Goal: Task Accomplishment & Management: Manage account settings

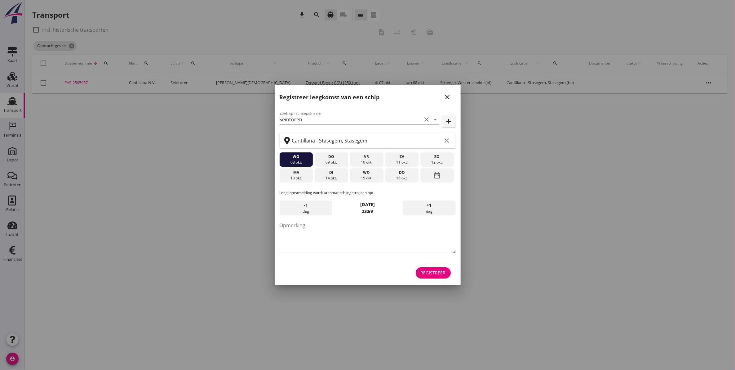
click at [445, 94] on icon "close" at bounding box center [447, 96] width 7 height 7
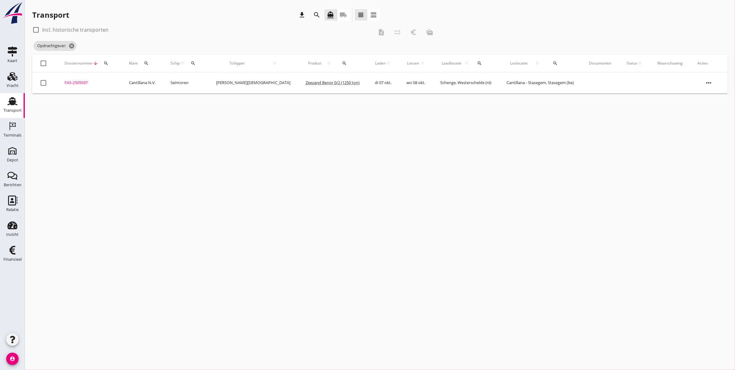
drag, startPoint x: 493, startPoint y: 170, endPoint x: 489, endPoint y: 164, distance: 7.4
click at [492, 171] on div "cancel You are impersonating another user. Transport download search directions…" at bounding box center [380, 185] width 710 height 370
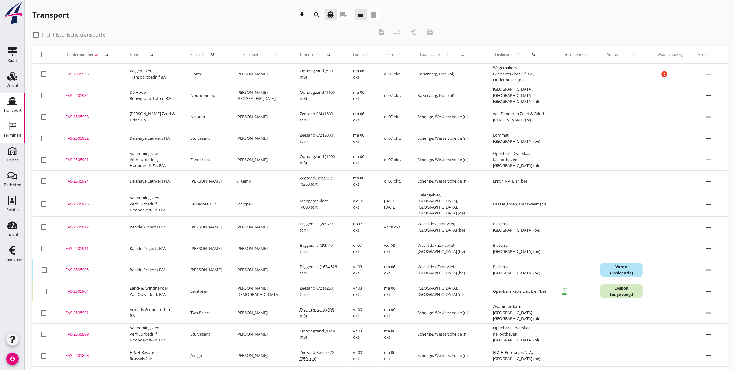
click at [7, 128] on div "Terminals" at bounding box center [12, 126] width 15 height 10
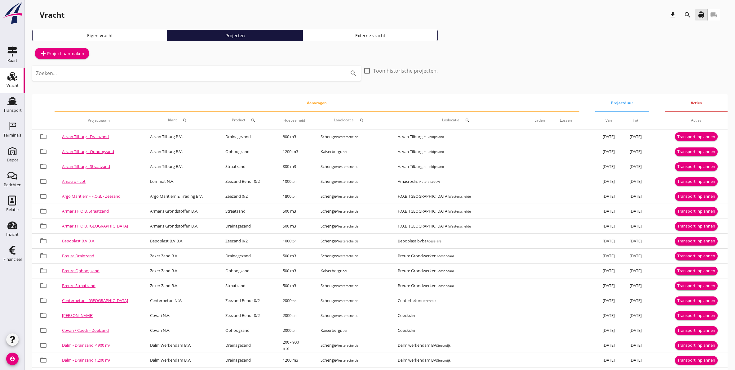
scroll to position [78, 0]
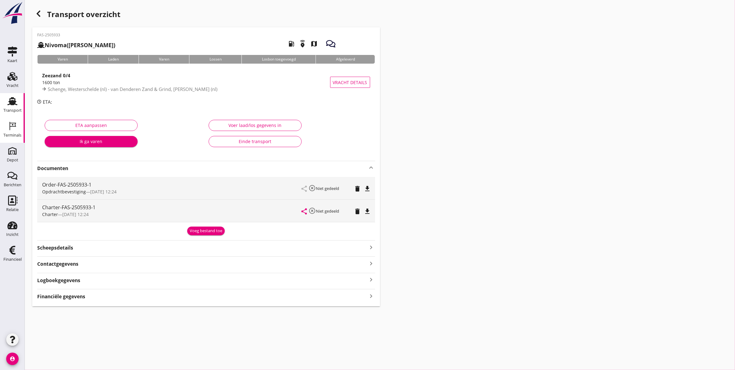
click at [17, 131] on div "Terminals" at bounding box center [12, 135] width 18 height 9
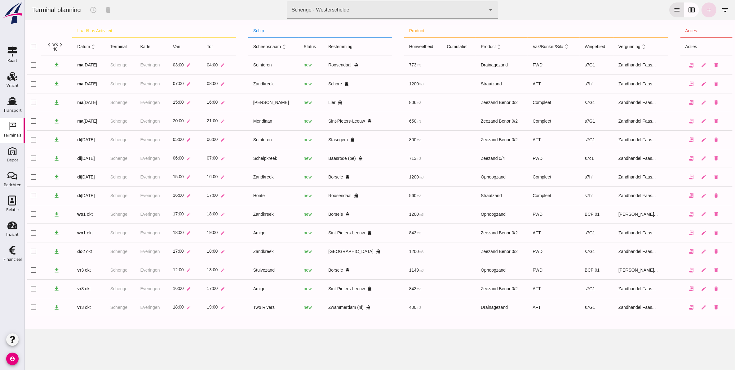
click at [62, 45] on icon "chevron_right" at bounding box center [60, 45] width 7 height 7
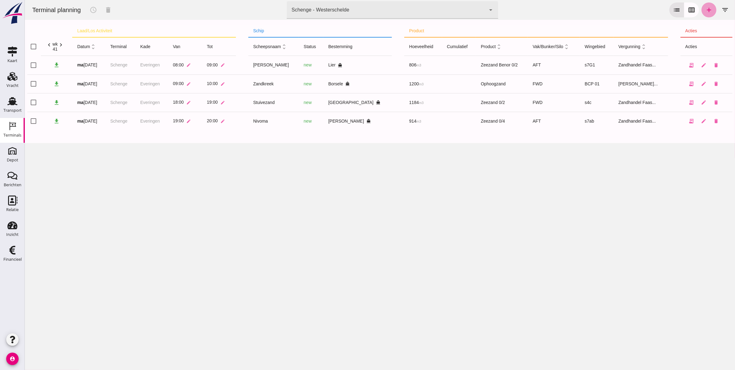
click at [708, 7] on link "add" at bounding box center [708, 9] width 15 height 15
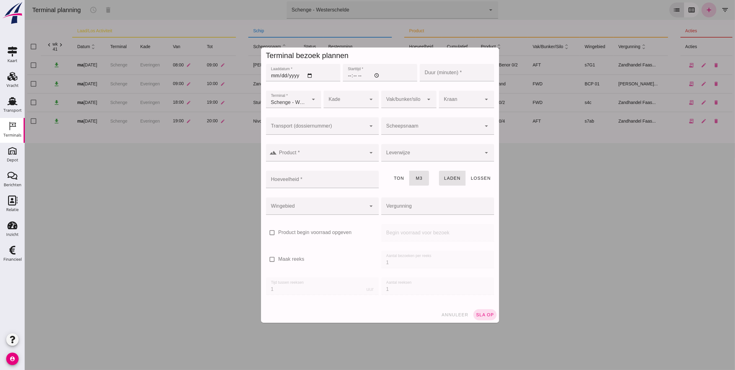
type input "Zandhandel Faasse B.V."
click at [268, 73] on input "Laaddatum *" at bounding box center [303, 72] width 74 height 17
type input "20025-10-07"
type input "2025-10-07"
type input "04:00"
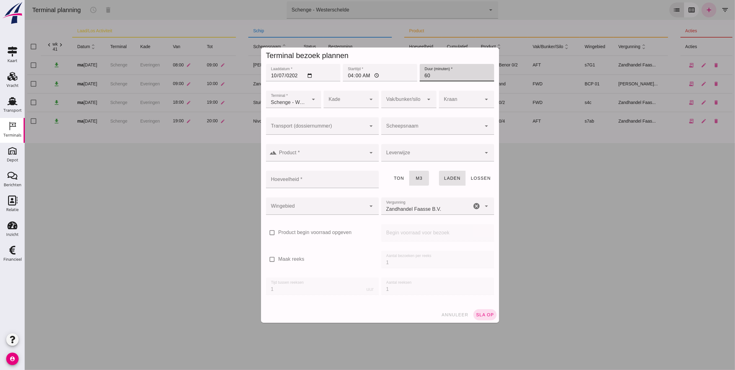
type input "60"
click at [339, 99] on div at bounding box center [344, 99] width 43 height 17
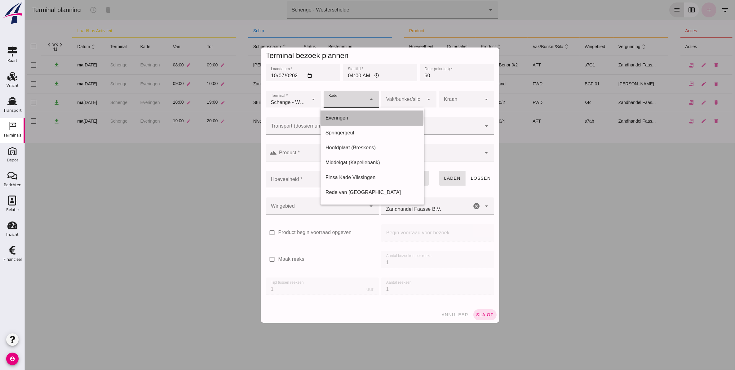
click at [338, 117] on div "Everingen" at bounding box center [372, 117] width 94 height 7
type input "7"
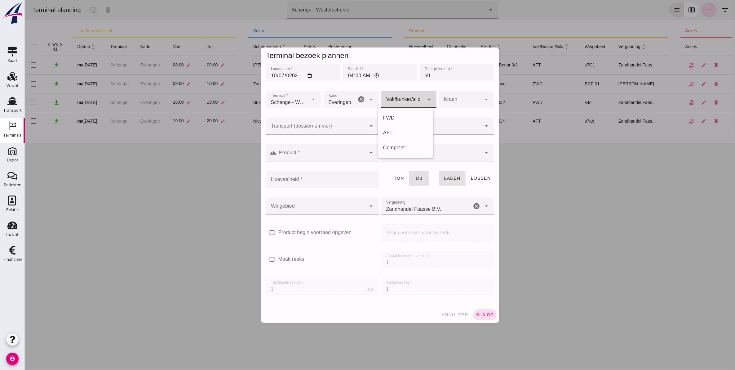
click at [419, 102] on div at bounding box center [402, 99] width 43 height 17
click at [289, 129] on input "Transport (dossiernummer)" at bounding box center [316, 128] width 100 height 7
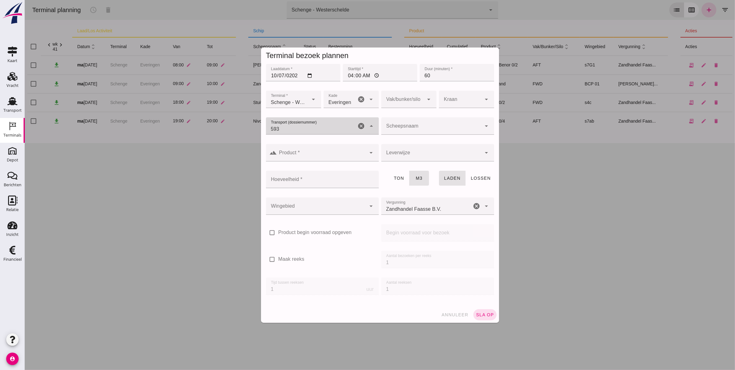
type input "5937"
drag, startPoint x: 308, startPoint y: 140, endPoint x: 331, endPoint y: 146, distance: 23.6
click at [310, 141] on div "FAS-250 5937" at bounding box center [319, 144] width 103 height 7
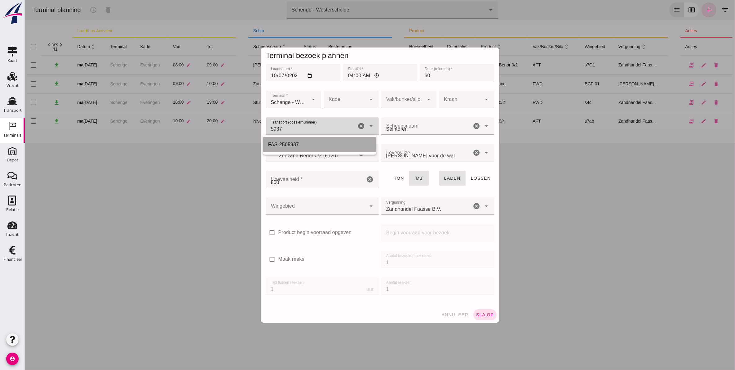
type input "FAS-2505937"
type input "franco_on_shore"
type input "800"
type input "FAS-2505937"
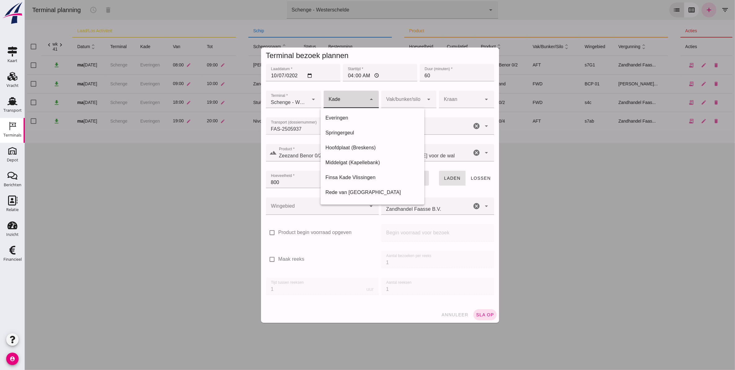
click at [342, 98] on div at bounding box center [344, 99] width 43 height 17
click at [346, 118] on div "Everingen" at bounding box center [372, 117] width 94 height 7
type input "7"
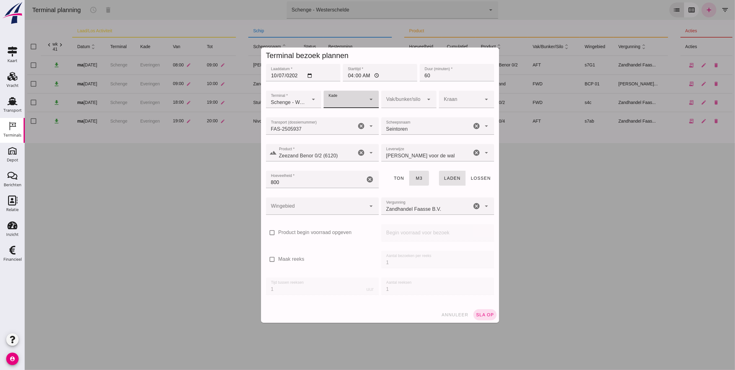
click at [353, 99] on div at bounding box center [344, 99] width 43 height 17
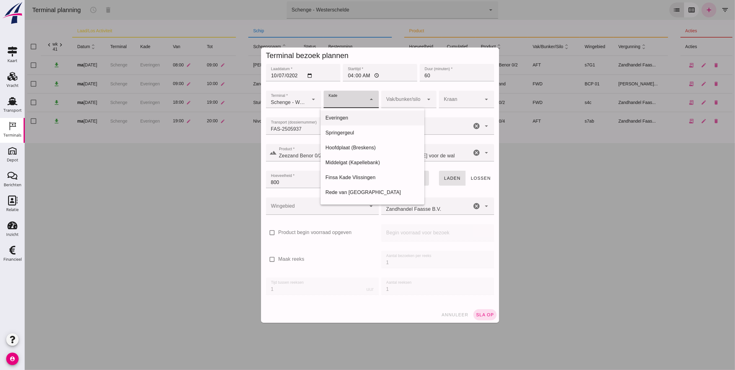
click at [344, 119] on div "Everingen" at bounding box center [372, 117] width 94 height 7
type input "7"
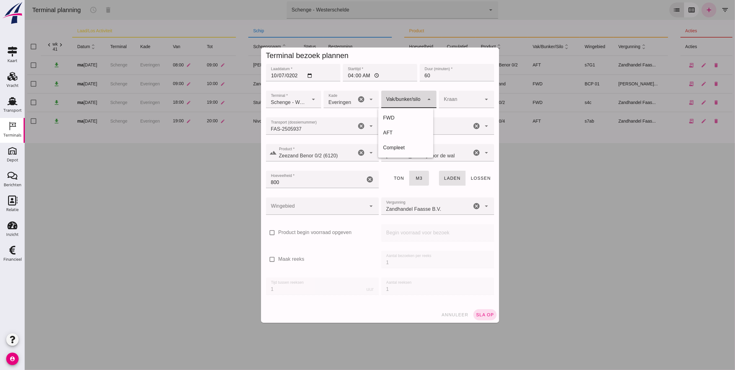
click at [409, 93] on div at bounding box center [402, 99] width 43 height 17
click at [405, 98] on div at bounding box center [402, 99] width 43 height 17
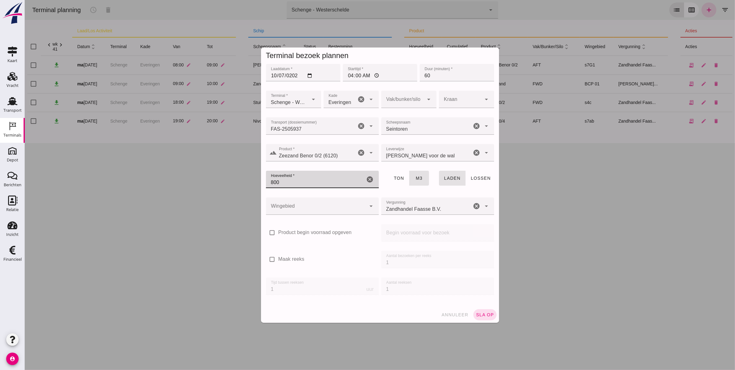
drag, startPoint x: 329, startPoint y: 183, endPoint x: 194, endPoint y: 202, distance: 136.2
click at [194, 202] on div "Terminal bezoek plannen Laaddatum * Laaddatum * 2025-10-07 Starttijd * Starttij…" at bounding box center [379, 185] width 710 height 370
type input "773"
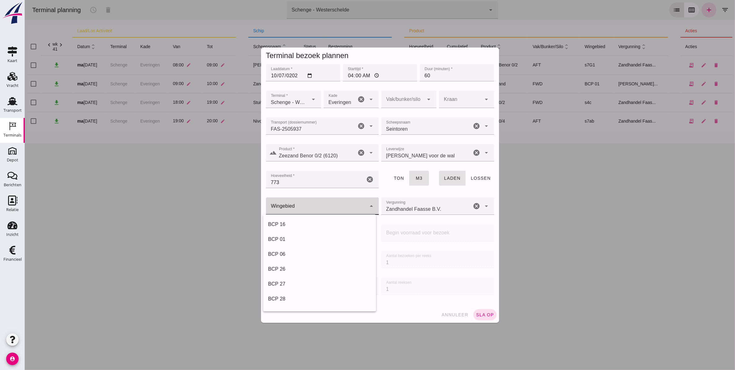
click at [357, 201] on div at bounding box center [316, 205] width 100 height 17
click at [320, 225] on div "s7G1" at bounding box center [319, 223] width 103 height 7
type input "224"
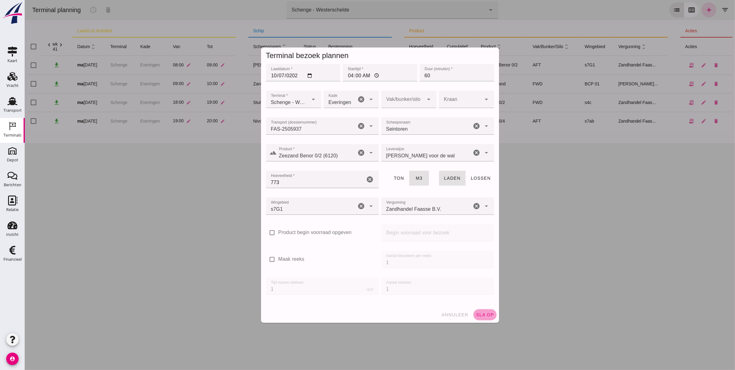
click at [480, 315] on span "sla op" at bounding box center [485, 314] width 18 height 5
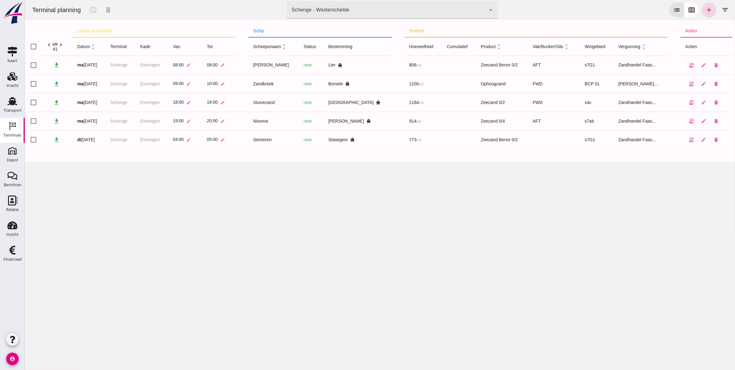
click at [46, 46] on icon "chevron_left" at bounding box center [49, 45] width 7 height 7
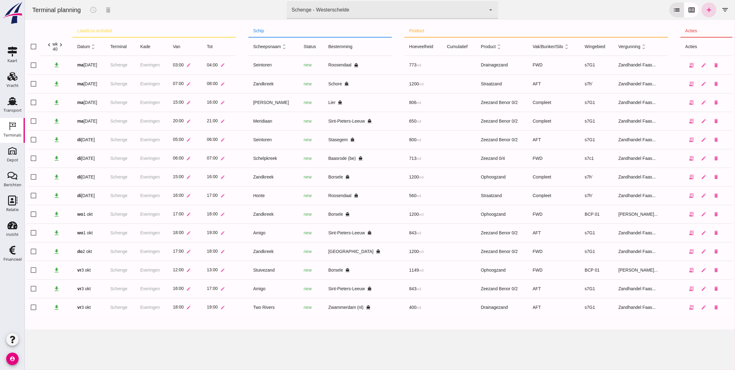
click at [61, 45] on icon "chevron_right" at bounding box center [60, 45] width 7 height 7
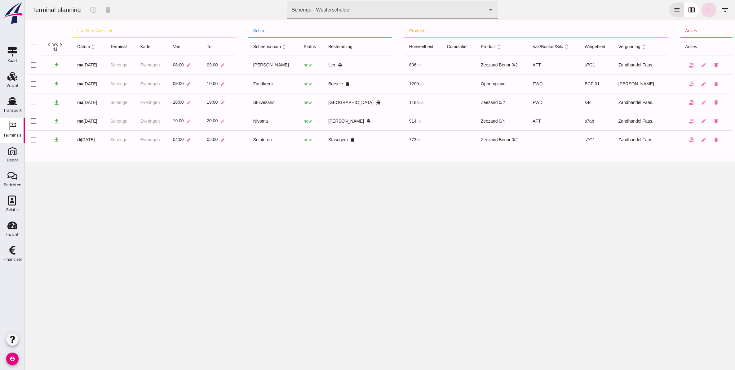
click at [710, 14] on div "list calendar_view_week add filter_list" at bounding box center [700, 9] width 63 height 15
click at [705, 11] on icon "add" at bounding box center [708, 9] width 7 height 7
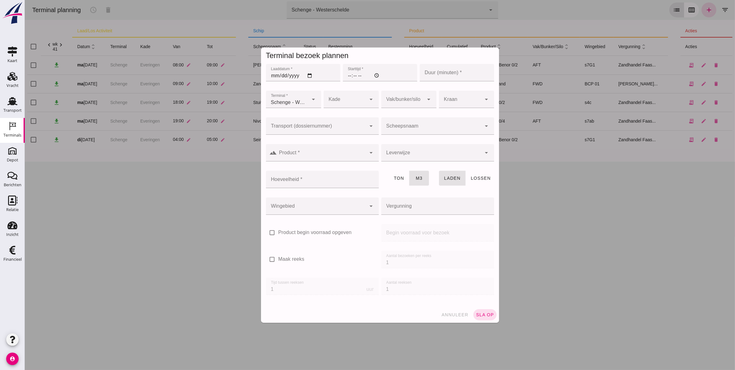
type input "Zandhandel Faasse B.V."
click at [272, 73] on input "Laaddatum *" at bounding box center [303, 72] width 74 height 17
type input "2025-10-07"
click at [348, 74] on input "Starttijd *" at bounding box center [380, 72] width 74 height 17
type input "05:00"
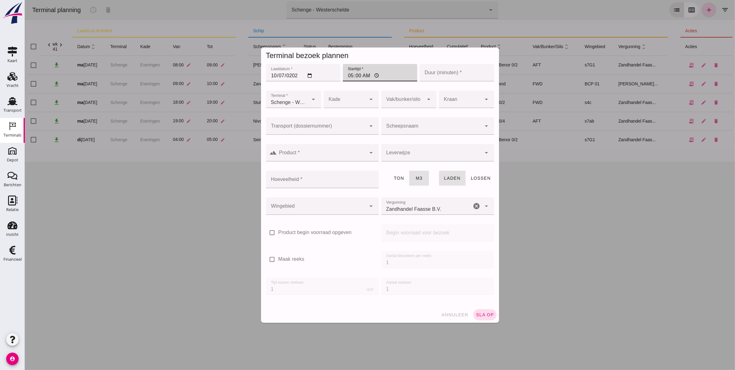
click at [352, 101] on div at bounding box center [344, 99] width 43 height 17
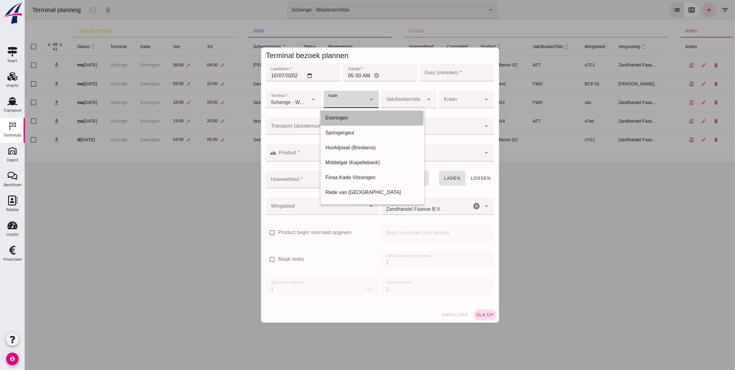
click at [344, 118] on div "Everingen" at bounding box center [372, 117] width 94 height 7
type input "7"
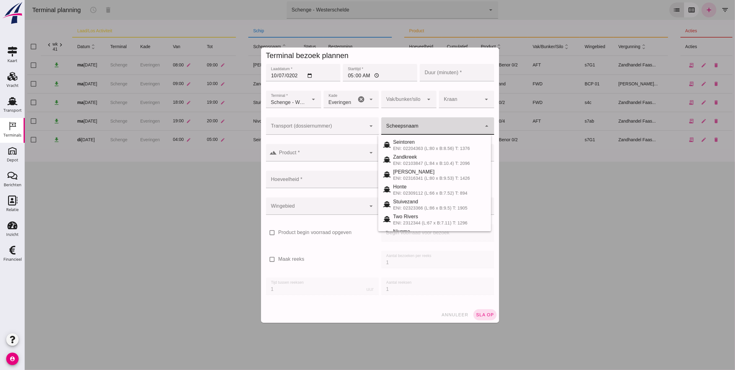
click at [397, 123] on div at bounding box center [431, 125] width 100 height 17
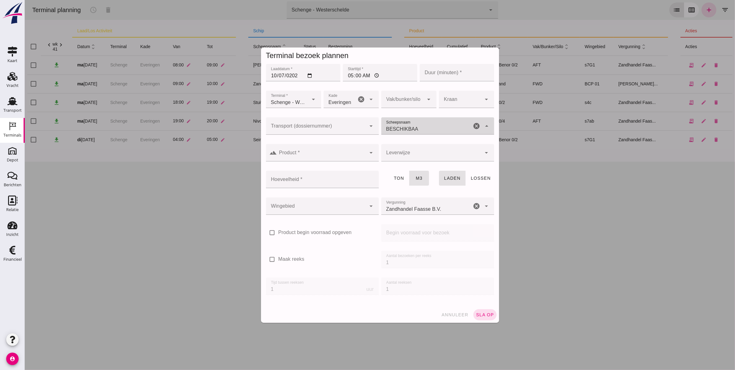
type input "BESCHIKBAAR"
click at [410, 146] on div "ENI: 01234567 (L:86 x B:12) T: 2350" at bounding box center [439, 148] width 93 height 5
type input "1200"
type input "BESCHIKBAAR"
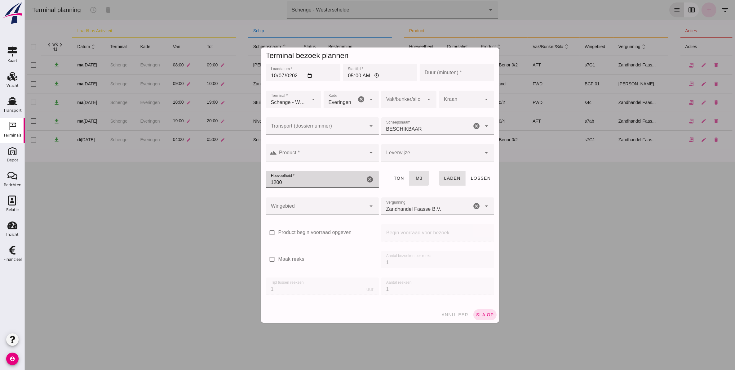
drag, startPoint x: 358, startPoint y: 175, endPoint x: 236, endPoint y: 184, distance: 121.8
click at [236, 184] on div "Terminal bezoek plannen Laaddatum * Laaddatum * 2025-10-07 Starttijd * Starttij…" at bounding box center [379, 185] width 710 height 370
type input "1"
type input "1200"
click at [478, 315] on span "sla op" at bounding box center [485, 314] width 18 height 5
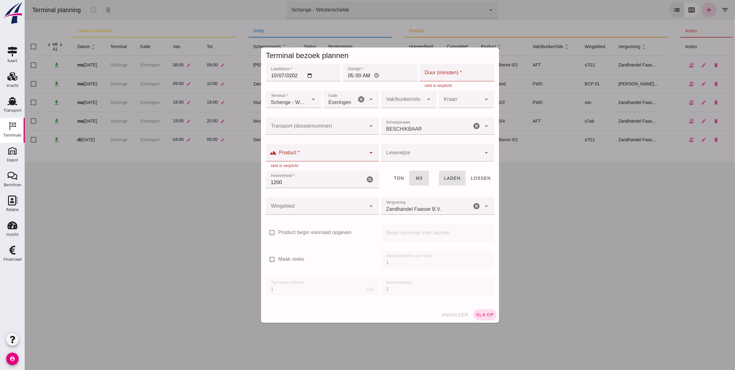
click at [322, 157] on input "Product *" at bounding box center [321, 155] width 89 height 7
type input "b"
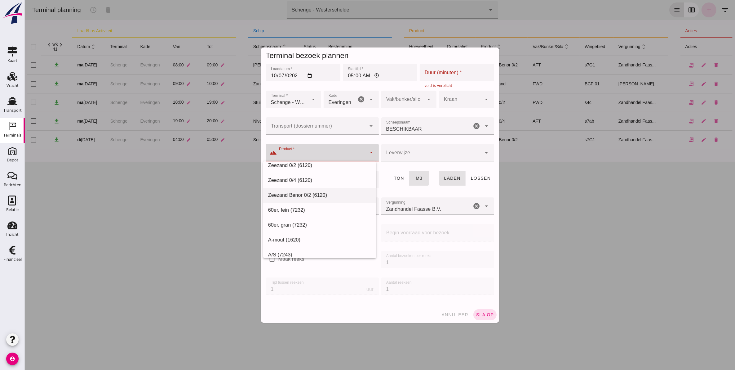
scroll to position [39, 0]
click at [322, 177] on div "Zeezand 0/2 (6120)" at bounding box center [319, 176] width 103 height 7
type input "Zeezand 0/2 (6120)"
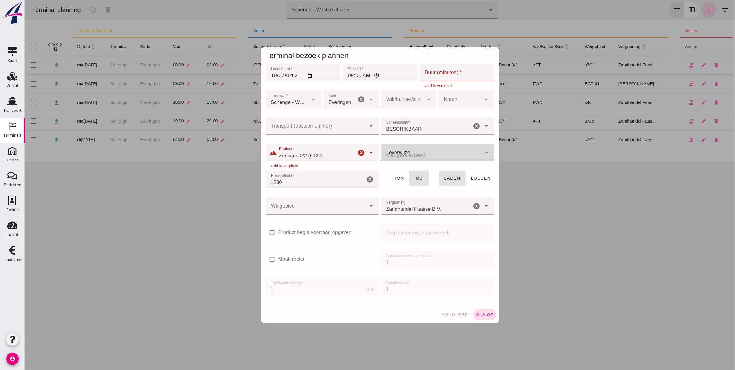
click at [405, 153] on div at bounding box center [431, 152] width 100 height 17
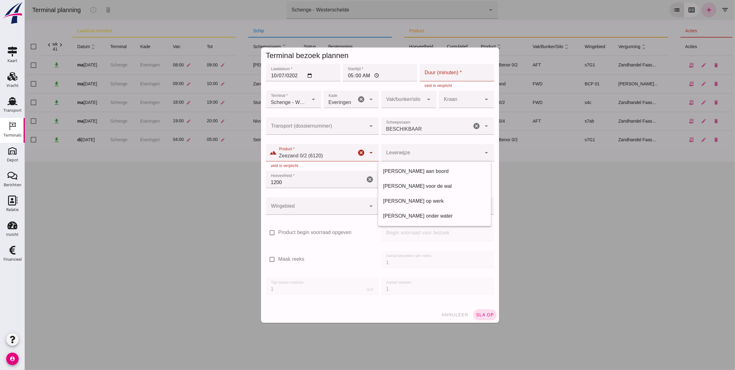
click at [480, 295] on div "Aantal reeksen Aantal reeksen 1" at bounding box center [437, 289] width 115 height 27
click at [484, 315] on span "sla op" at bounding box center [485, 314] width 18 height 5
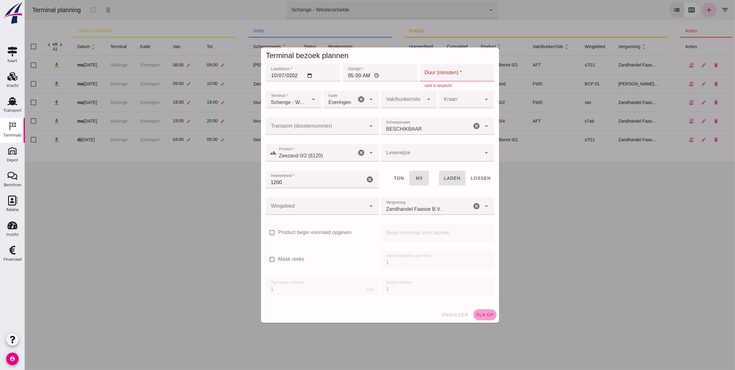
click at [484, 313] on span "sla op" at bounding box center [485, 314] width 18 height 5
click at [483, 313] on span "sla op" at bounding box center [485, 314] width 18 height 5
click at [482, 313] on span "sla op" at bounding box center [485, 314] width 18 height 5
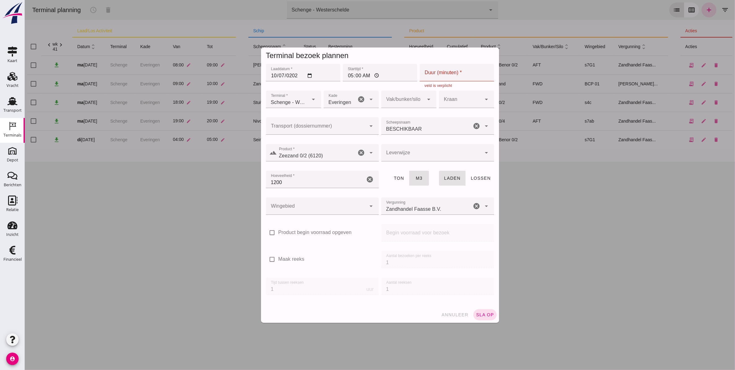
click at [446, 70] on input "Duur (minuten) *" at bounding box center [456, 72] width 74 height 17
type input "60"
click at [490, 312] on span "sla op" at bounding box center [485, 314] width 18 height 5
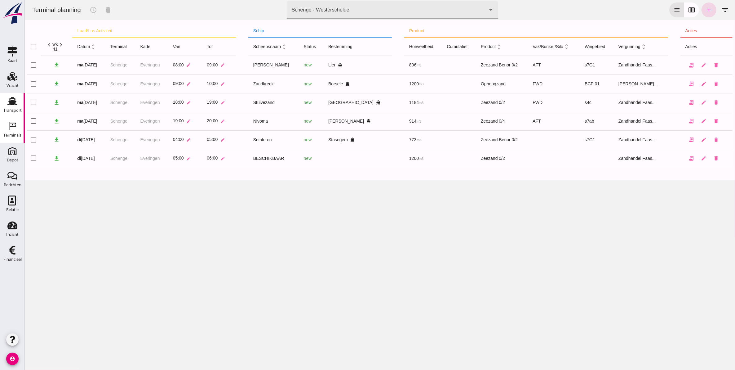
click at [7, 103] on div "Transport" at bounding box center [12, 101] width 15 height 10
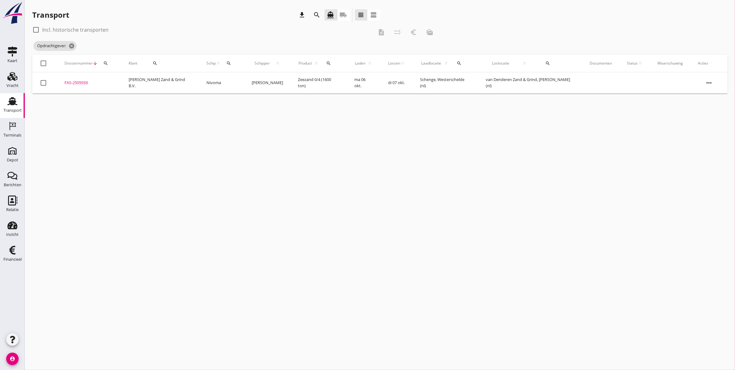
click at [11, 100] on use at bounding box center [12, 101] width 10 height 8
click at [134, 47] on icon "cancel" at bounding box center [137, 46] width 6 height 6
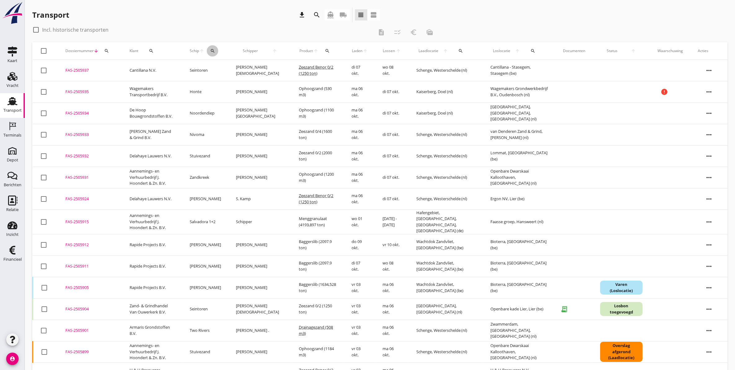
click at [215, 51] on icon "search" at bounding box center [212, 50] width 5 height 5
click at [254, 70] on input "Zoek op (scheeps)naam" at bounding box center [250, 69] width 64 height 10
click at [269, 86] on div "ENI: 02318657 (L:63 x B:7.25)" at bounding box center [269, 88] width 59 height 7
click at [304, 67] on icon "check" at bounding box center [305, 67] width 7 height 7
type input "Mutare"
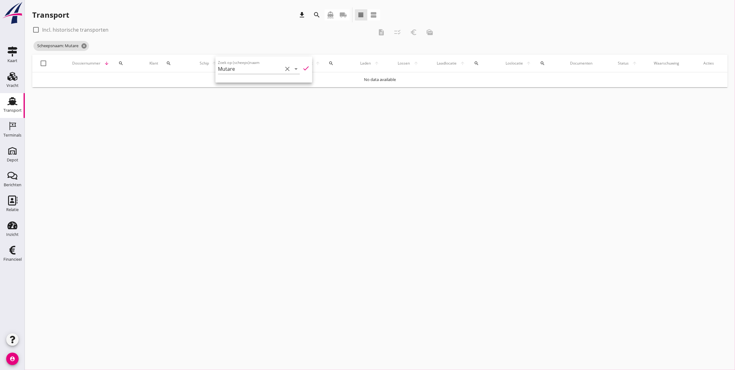
click at [185, 111] on div "cancel You are impersonating another user. Transport download search directions…" at bounding box center [380, 185] width 710 height 370
click at [41, 30] on div "check_box_outline_blank Incl. historische transporten" at bounding box center [70, 29] width 76 height 7
click at [39, 29] on div at bounding box center [36, 29] width 11 height 11
checkbox input "true"
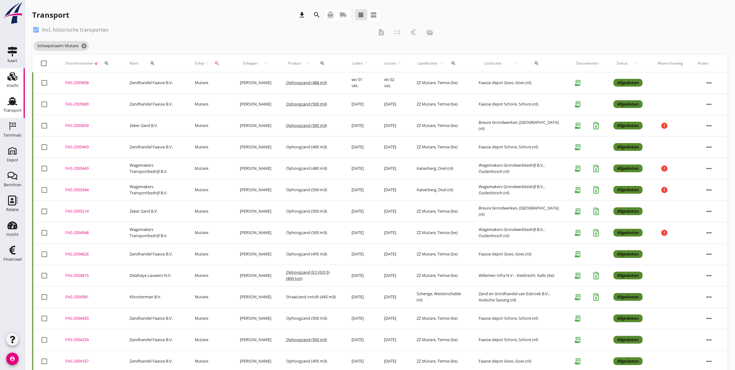
click at [5, 80] on div "Vracht" at bounding box center [12, 76] width 15 height 10
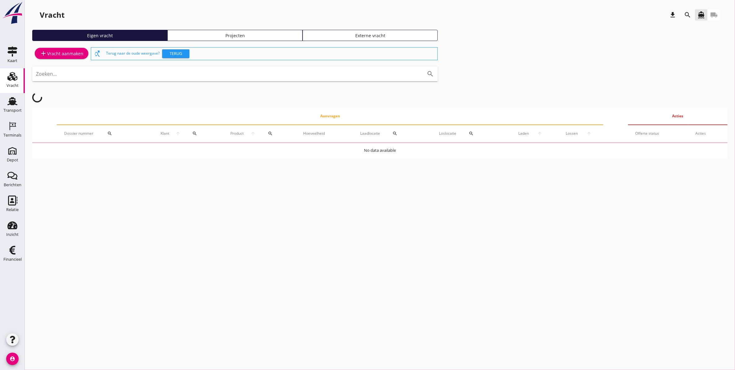
click at [259, 35] on div "Projecten" at bounding box center [235, 35] width 130 height 7
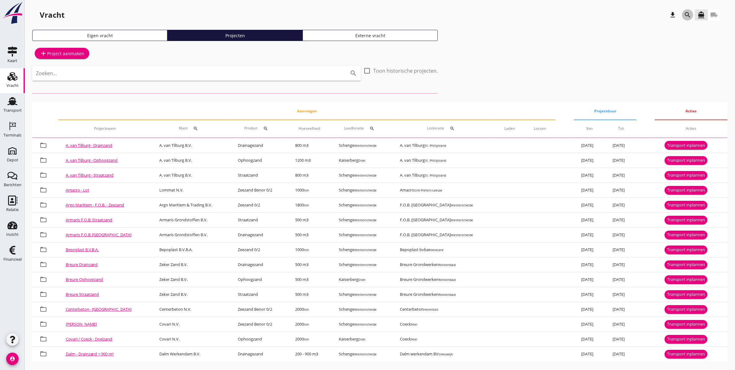
click at [689, 16] on icon "search" at bounding box center [687, 14] width 7 height 7
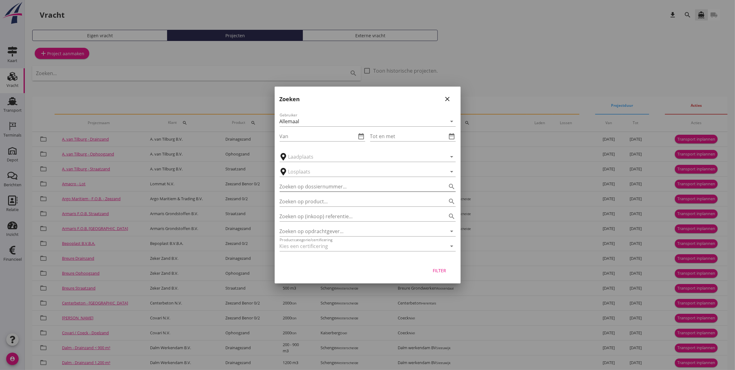
click at [332, 188] on input "Zoeken op dossiernummer..." at bounding box center [359, 186] width 159 height 10
click at [339, 234] on input "Zoeken op opdrachtgever..." at bounding box center [359, 231] width 159 height 10
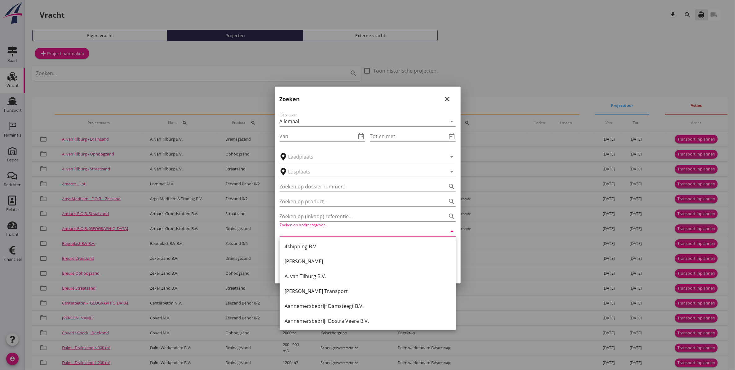
type input "m"
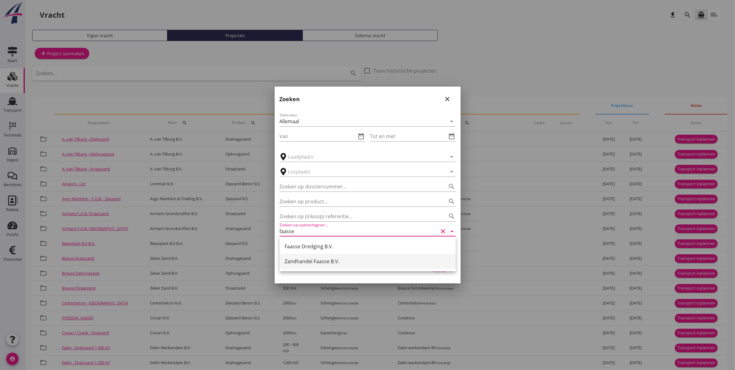
click at [339, 263] on div "Zandhandel Faasse B.V." at bounding box center [368, 260] width 166 height 7
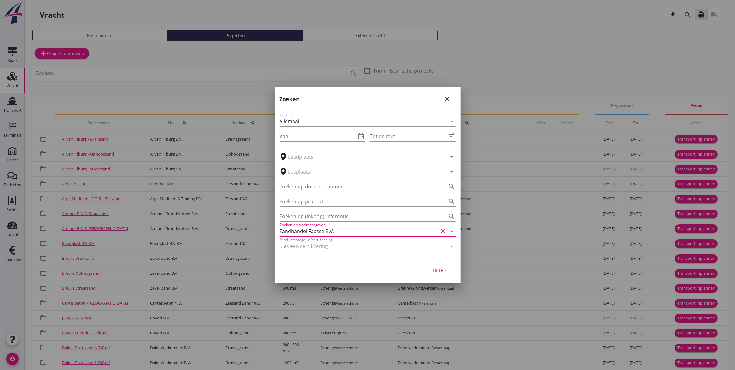
type input "Zandhandel Faasse B.V."
click at [439, 268] on div "Filter" at bounding box center [439, 270] width 17 height 7
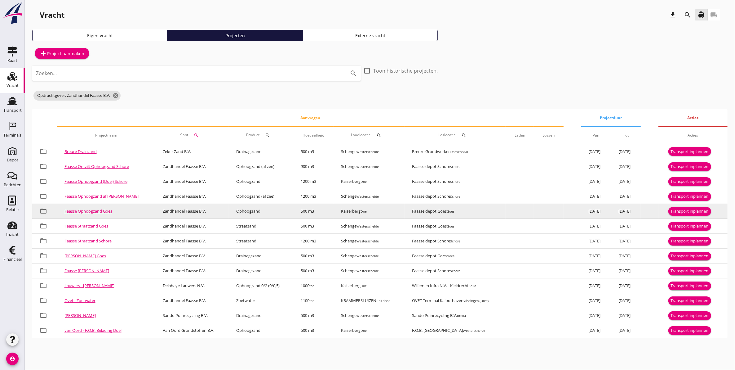
click at [701, 211] on div "Transport inplannen" at bounding box center [690, 211] width 38 height 6
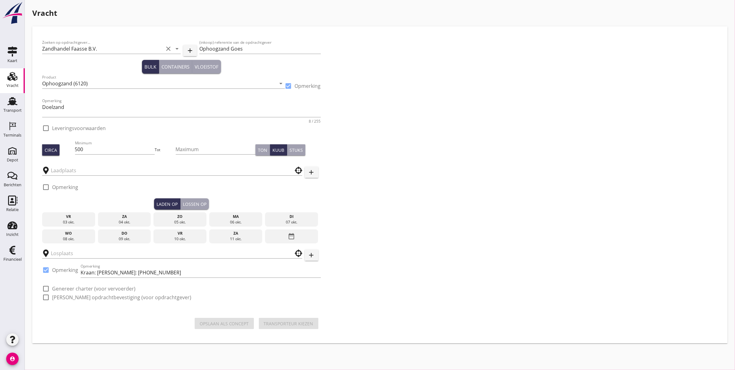
type input "Kaiserberg"
checkbox input "true"
type input "Faasse depot Goes"
checkbox input "true"
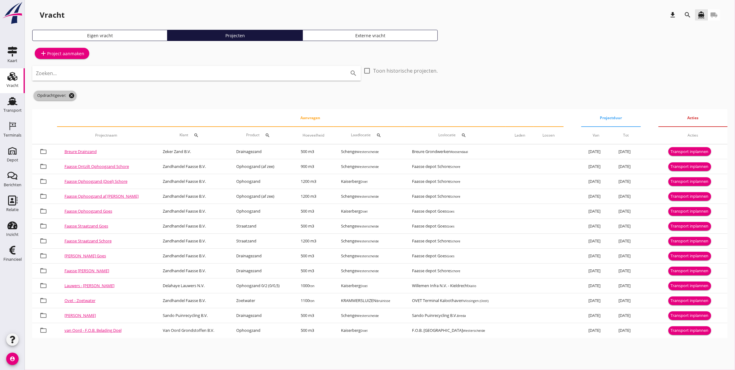
click at [70, 95] on icon "cancel" at bounding box center [72, 95] width 6 height 6
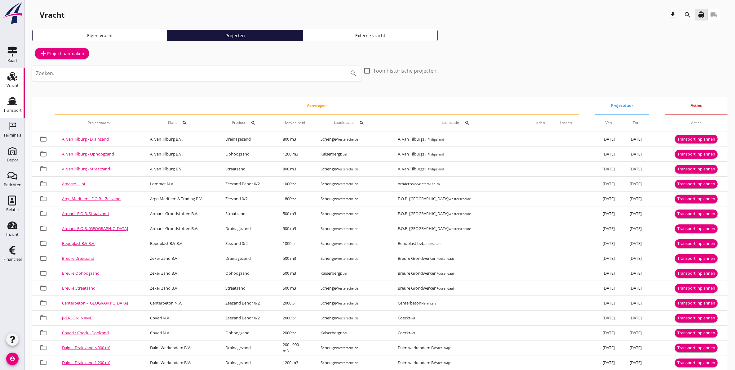
click at [16, 100] on icon "Transport" at bounding box center [12, 101] width 10 height 10
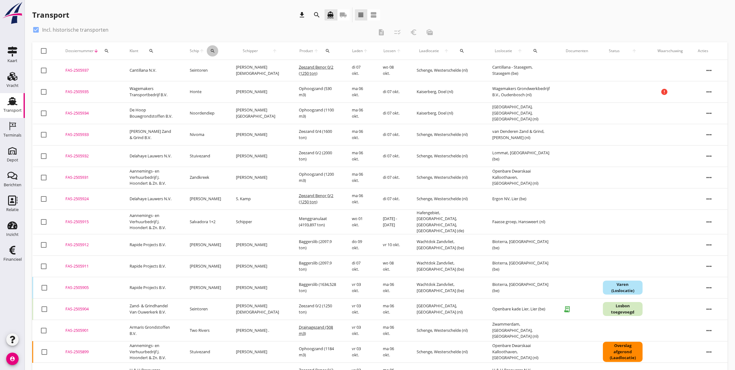
click at [215, 51] on icon "search" at bounding box center [212, 50] width 5 height 5
click at [268, 68] on input "Zoek op (scheeps)naam" at bounding box center [246, 69] width 64 height 10
click at [262, 89] on div "ENI: 02318657 (L:63 x B:7.25)" at bounding box center [265, 88] width 59 height 7
click at [298, 67] on icon "check" at bounding box center [301, 67] width 7 height 7
type input "Mutare"
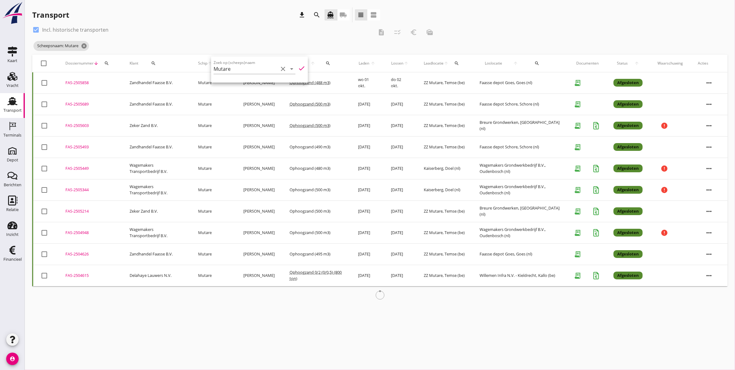
click at [298, 332] on div "cancel You are impersonating another user. Transport download search directions…" at bounding box center [380, 185] width 710 height 370
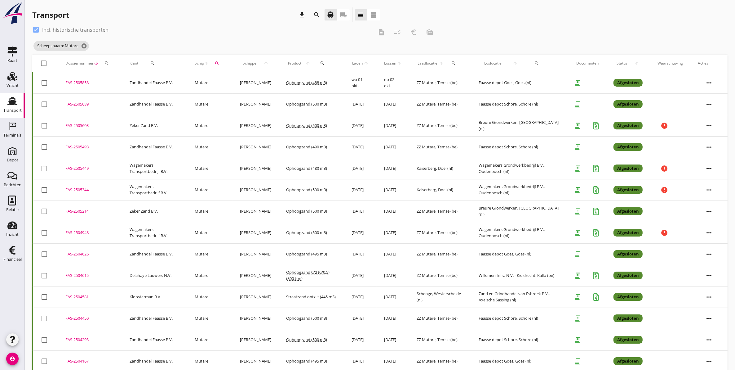
click at [716, 82] on icon "more_horiz" at bounding box center [708, 82] width 17 height 17
click at [715, 162] on div "Vracht kopieeren" at bounding box center [705, 160] width 44 height 7
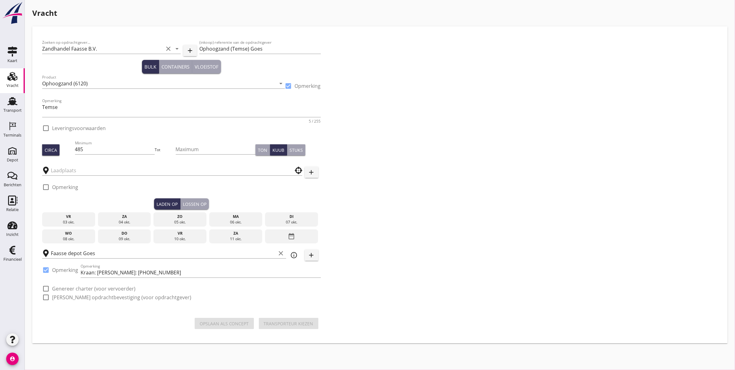
checkbox input "true"
type input "ZZ Mutare"
checkbox input "true"
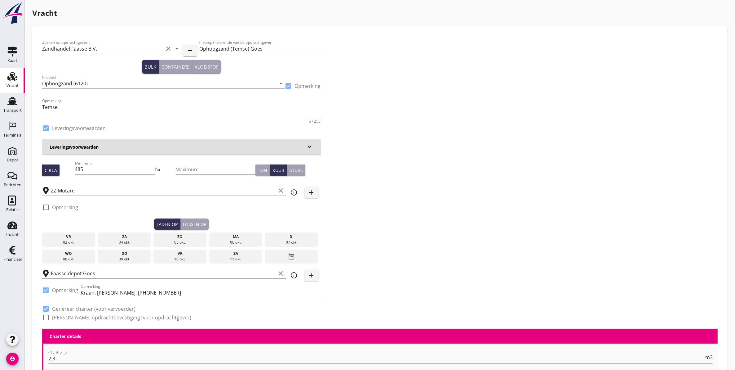
click at [237, 241] on div "06 okt." at bounding box center [236, 242] width 50 height 6
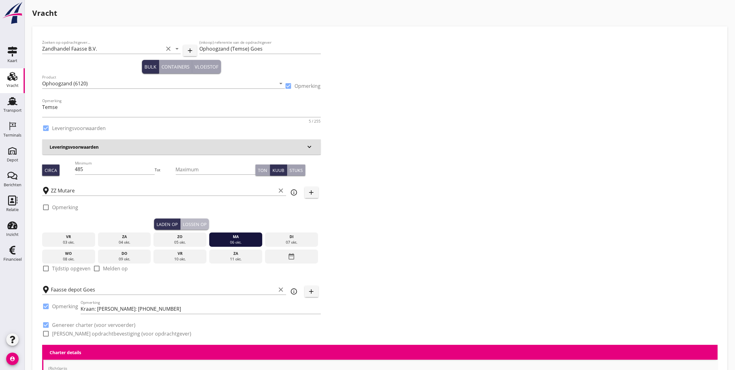
click at [194, 222] on div "Lossen op" at bounding box center [195, 224] width 24 height 7
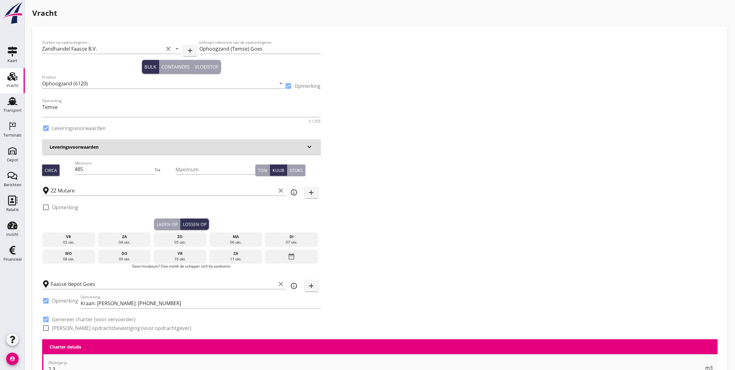
click at [294, 241] on div "07 okt." at bounding box center [292, 242] width 50 height 6
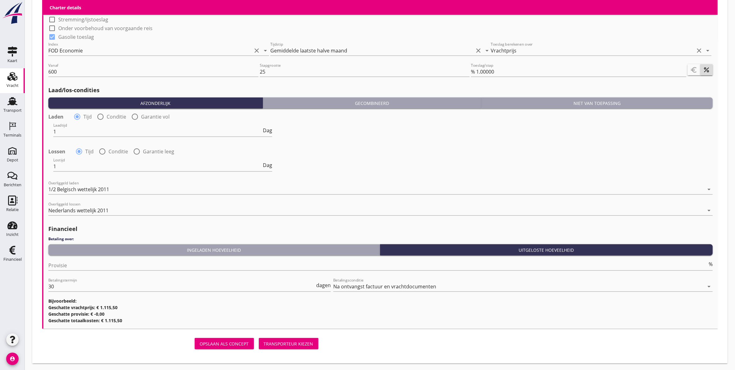
scroll to position [645, 0]
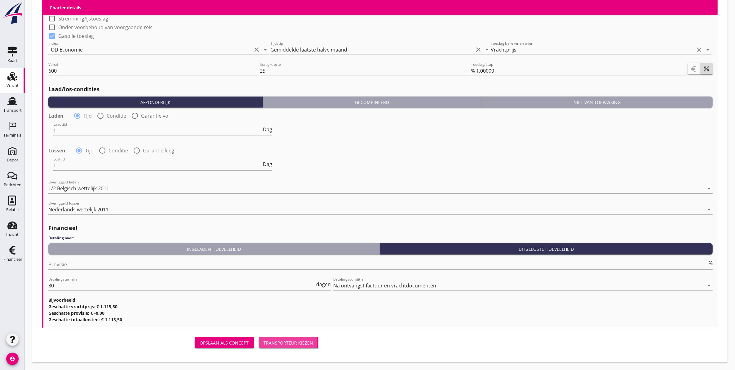
click at [282, 344] on div "Transporteur kiezen" at bounding box center [289, 342] width 50 height 7
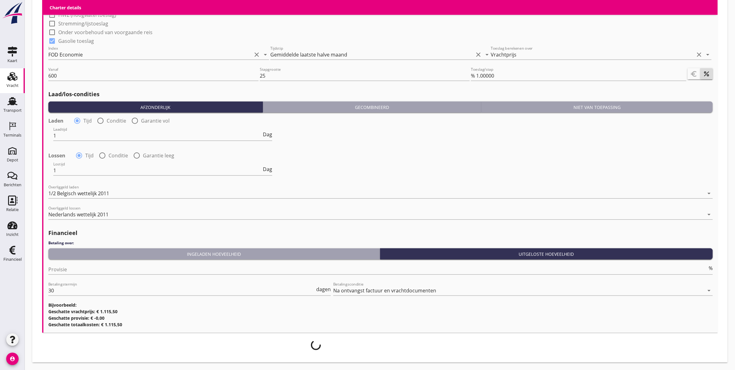
scroll to position [640, 0]
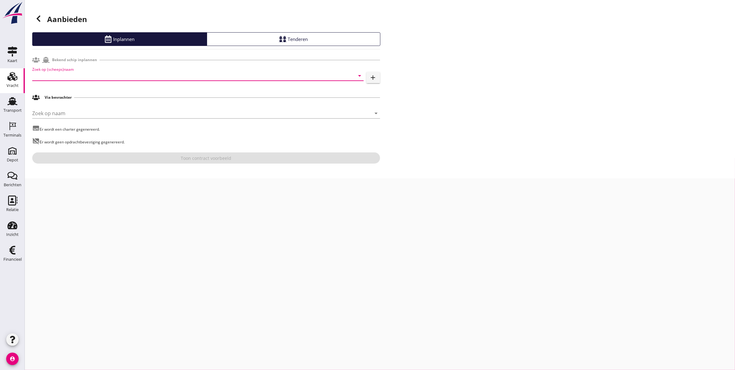
click at [220, 80] on div "Zoek op (scheeps)naam arrow_drop_down" at bounding box center [197, 76] width 331 height 10
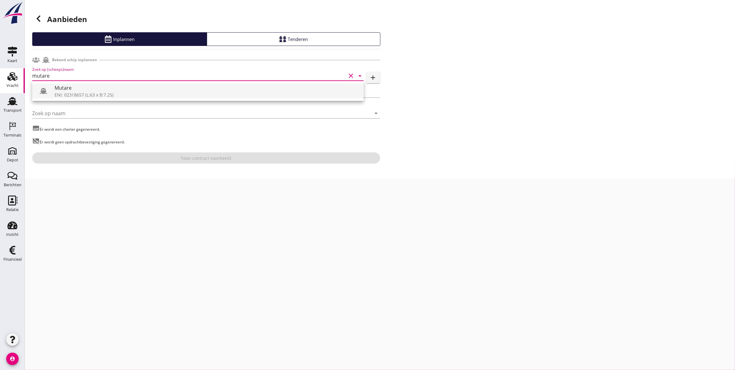
click at [193, 86] on div "Mutare" at bounding box center [207, 87] width 304 height 7
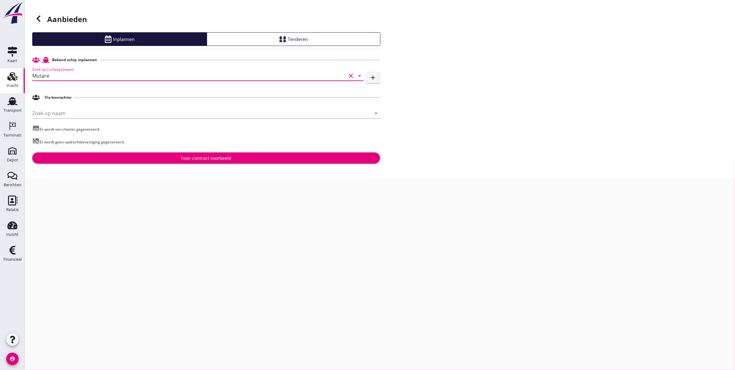
type input "Mutare"
click at [173, 156] on div "Toon contract voorbeeld" at bounding box center [206, 158] width 338 height 7
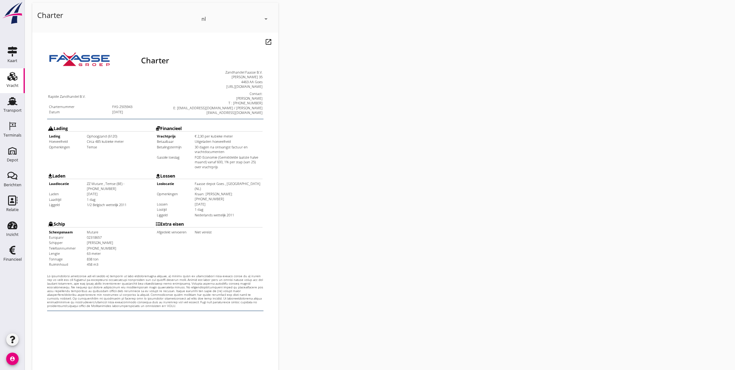
scroll to position [89, 0]
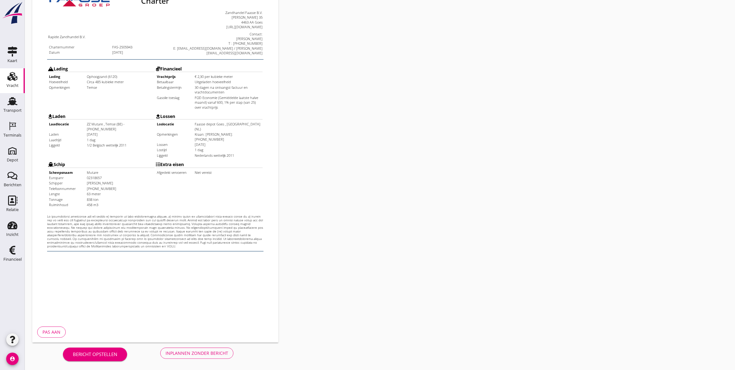
click at [213, 354] on div "Inplannen zonder bericht" at bounding box center [197, 352] width 63 height 7
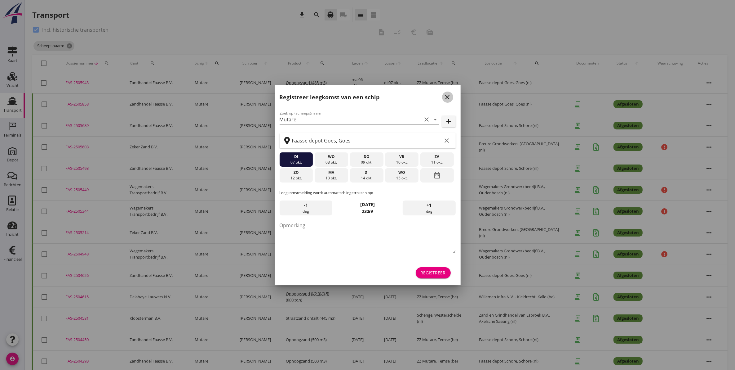
click at [451, 97] on div "close" at bounding box center [447, 96] width 11 height 7
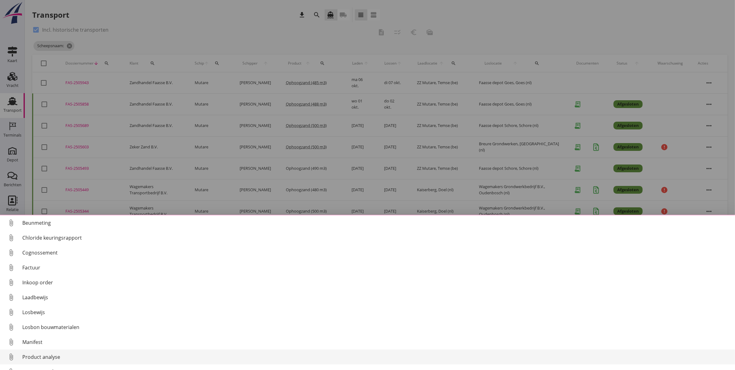
scroll to position [28, 0]
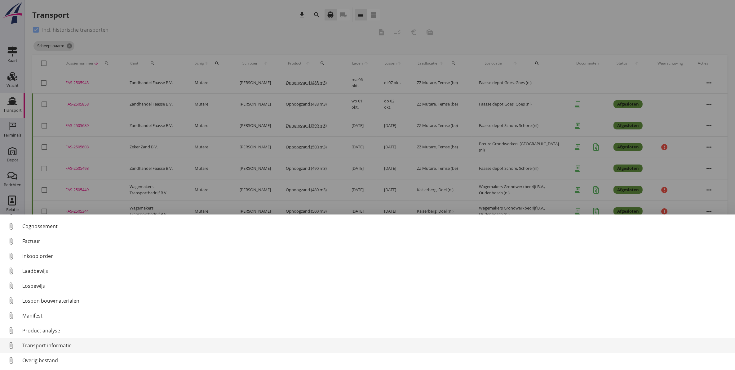
click at [71, 343] on div "Transport informatie" at bounding box center [376, 344] width 708 height 7
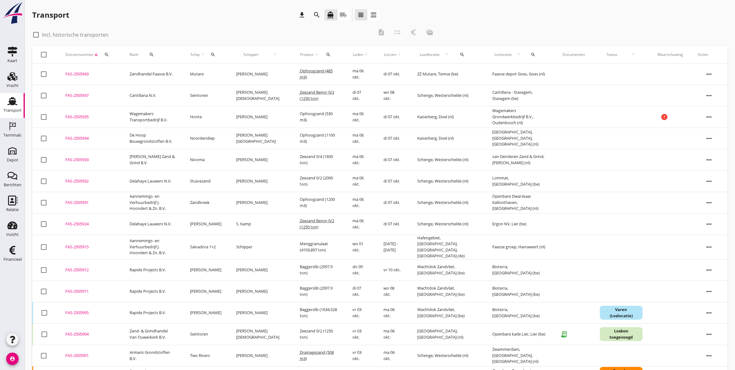
click at [108, 55] on icon "search" at bounding box center [106, 54] width 5 height 5
click at [136, 75] on input "Zoeken op dossiernummer..." at bounding box center [135, 73] width 64 height 10
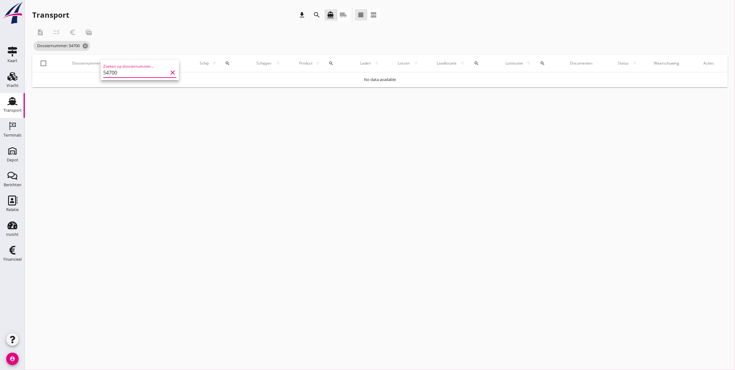
type input "5470"
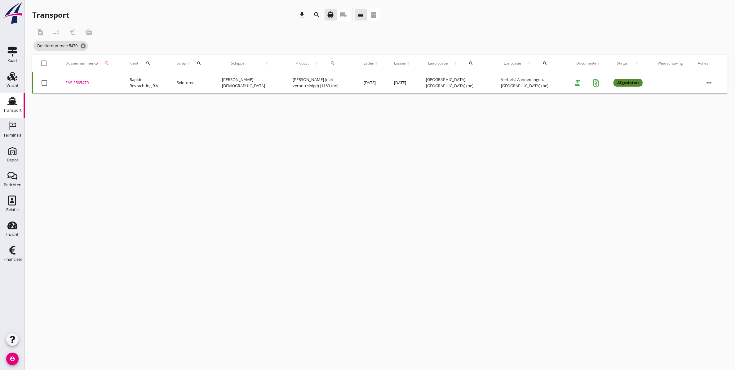
click at [80, 84] on div "FAS-2505470" at bounding box center [89, 83] width 49 height 6
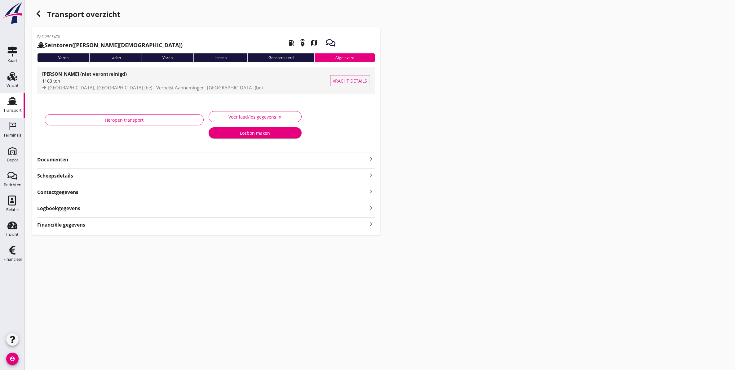
click at [84, 83] on div "1163 ton" at bounding box center [186, 81] width 288 height 7
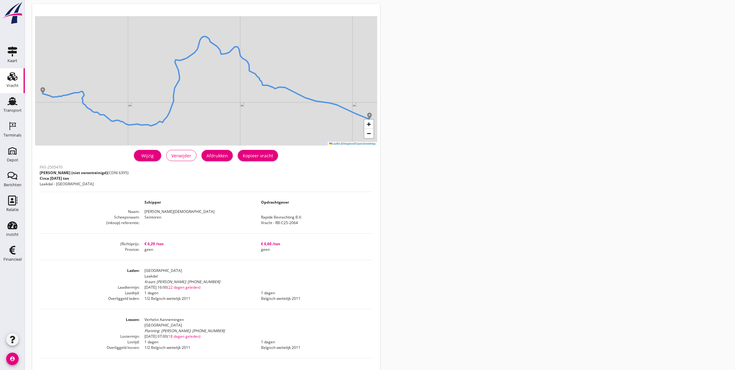
scroll to position [78, 0]
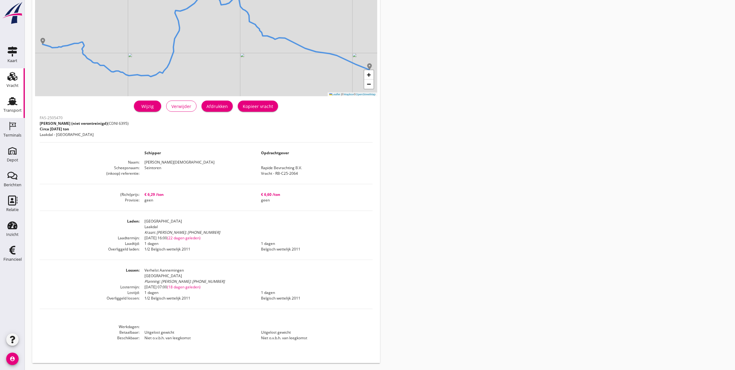
click at [14, 110] on div "Transport" at bounding box center [12, 110] width 18 height 4
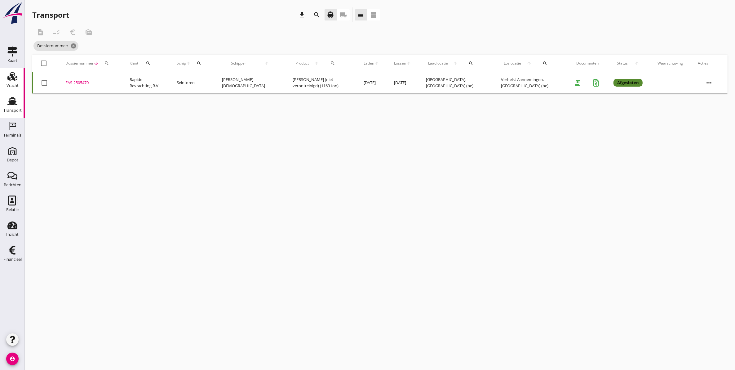
click at [14, 78] on use at bounding box center [12, 76] width 10 height 9
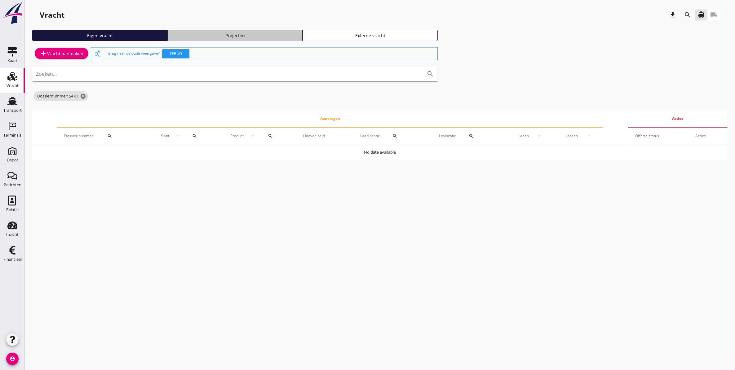
click at [202, 33] on div "Projecten" at bounding box center [235, 35] width 130 height 7
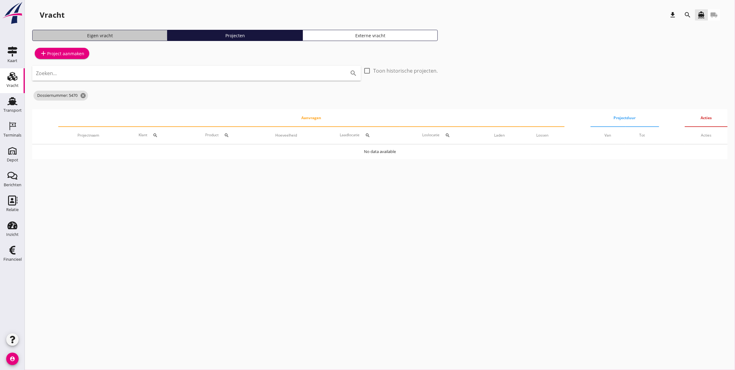
click at [109, 36] on div "Eigen vracht" at bounding box center [100, 35] width 130 height 7
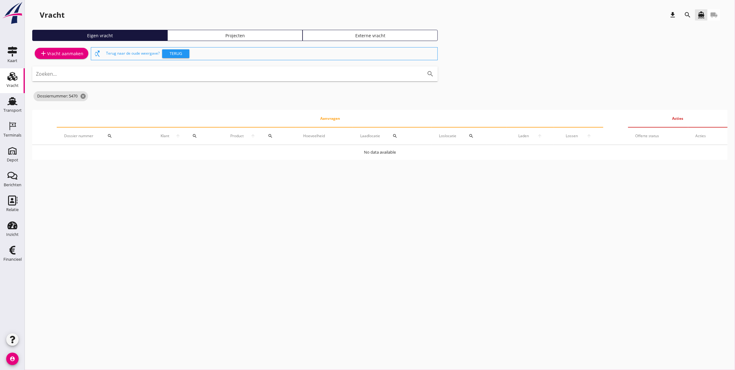
click at [387, 30] on link "Externe vracht" at bounding box center [370, 35] width 135 height 11
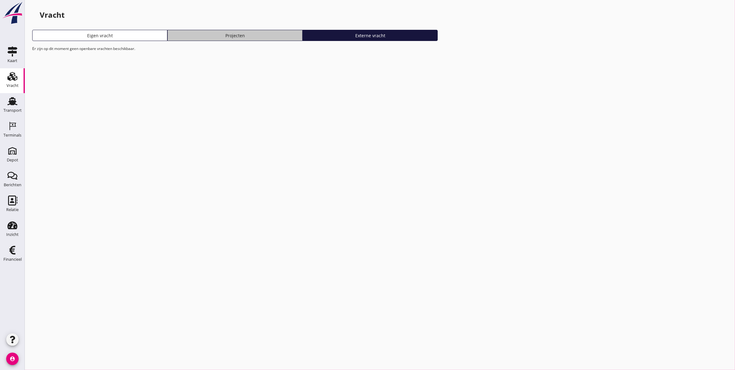
click at [264, 37] on div "Projecten" at bounding box center [235, 35] width 130 height 7
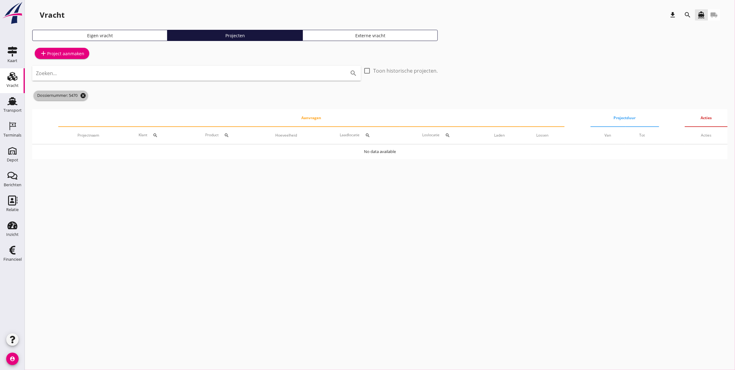
click at [85, 96] on icon "cancel" at bounding box center [83, 95] width 6 height 6
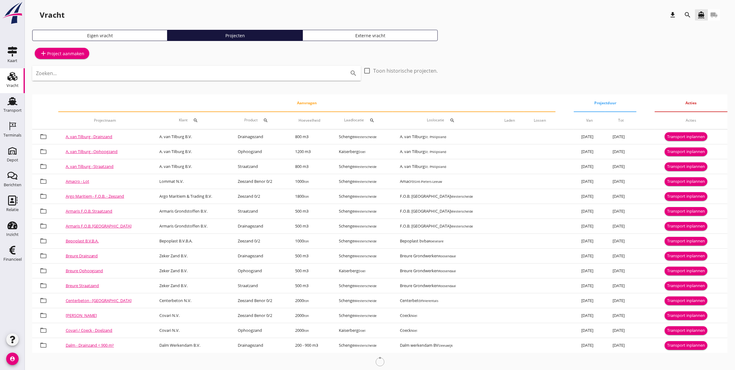
click at [201, 32] on div "Projecten" at bounding box center [235, 35] width 130 height 7
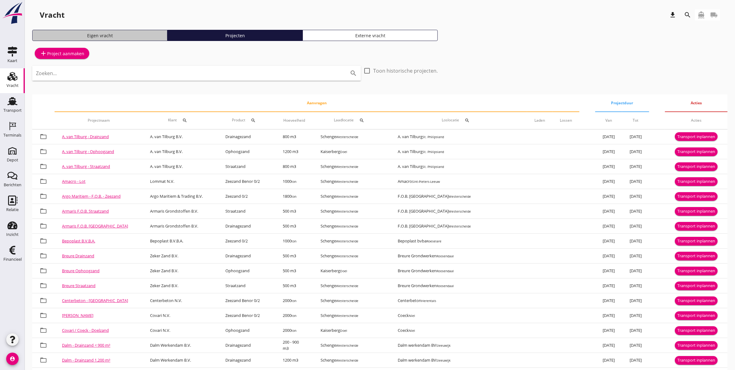
click at [122, 35] on div "Eigen vracht" at bounding box center [100, 35] width 130 height 7
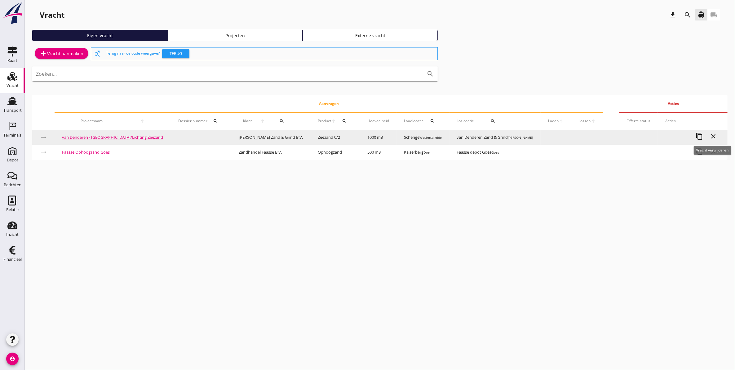
click at [717, 138] on span "close" at bounding box center [714, 137] width 14 height 11
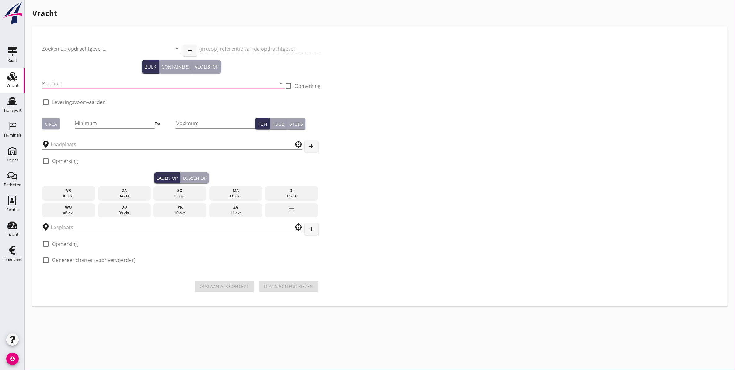
type input "[PERSON_NAME] Zand & Grind B.V."
type input "Levering/Lichting Zeezand"
type input "Zeezand 0/2 (6120)"
type input "1000"
checkbox input "true"
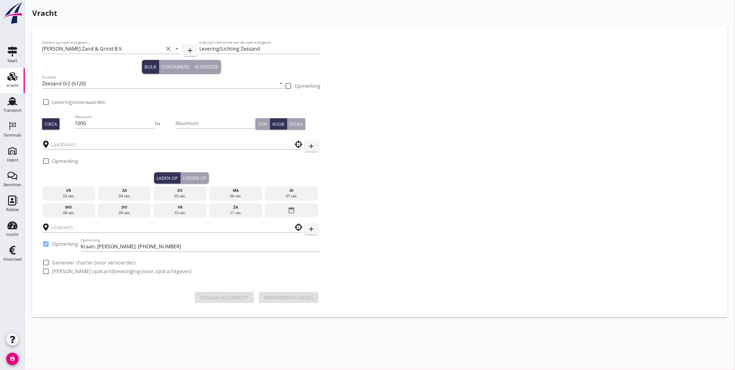
checkbox input "true"
type input "Schenge"
type input "van Denderen Zand & Grind"
checkbox input "true"
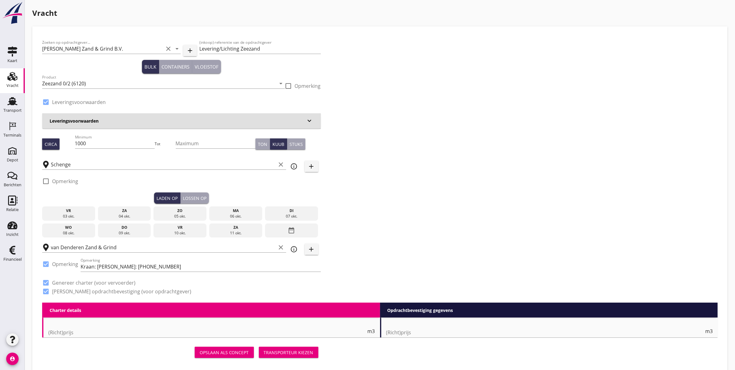
type input "1.24"
checkbox input "false"
radio input "false"
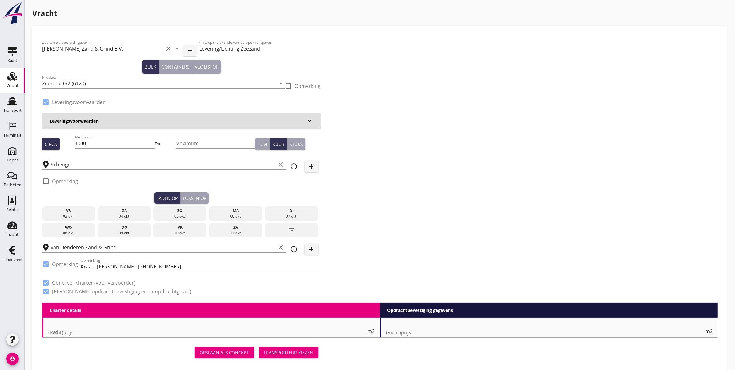
checkbox input "true"
type input "1"
type input "5.5"
checkbox input "false"
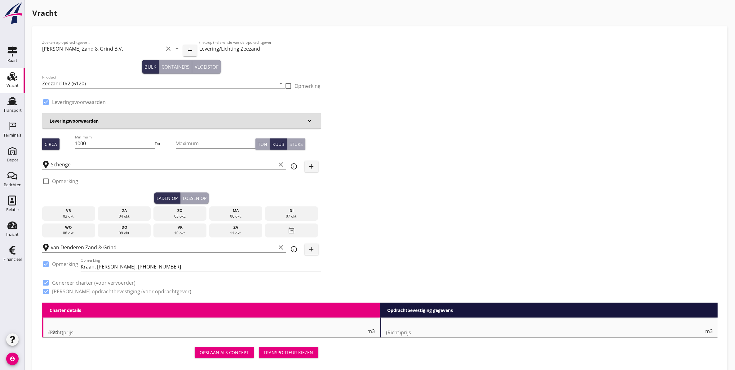
radio input "false"
type input "1"
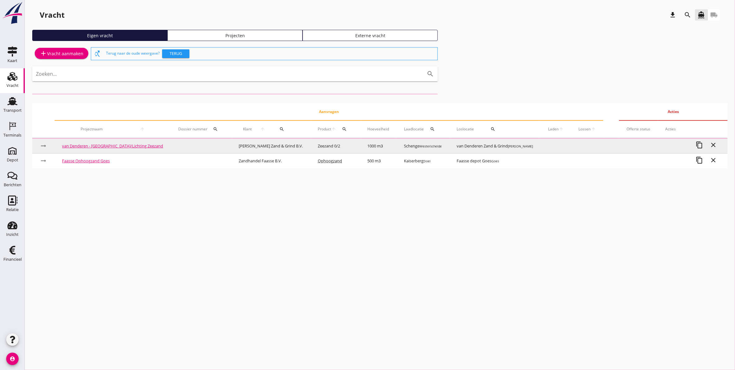
click at [711, 144] on icon "close" at bounding box center [713, 144] width 7 height 7
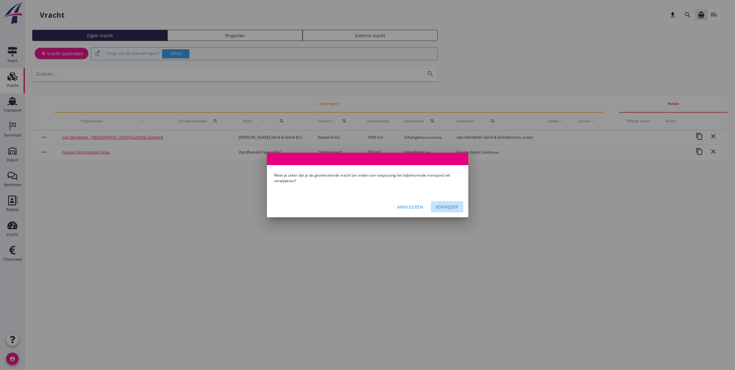
click at [447, 205] on div "Verwijder" at bounding box center [447, 206] width 23 height 7
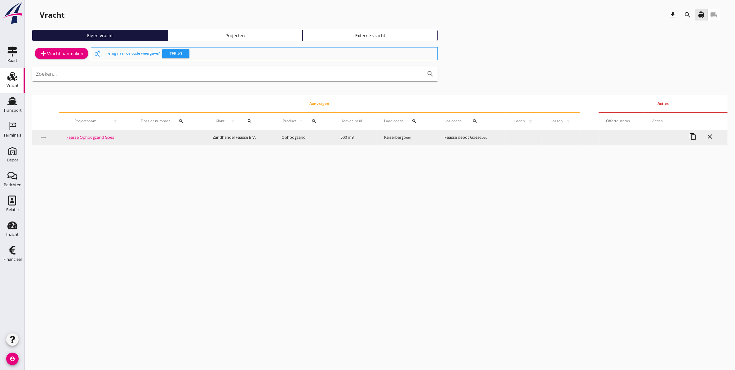
click at [709, 135] on icon "close" at bounding box center [709, 136] width 7 height 7
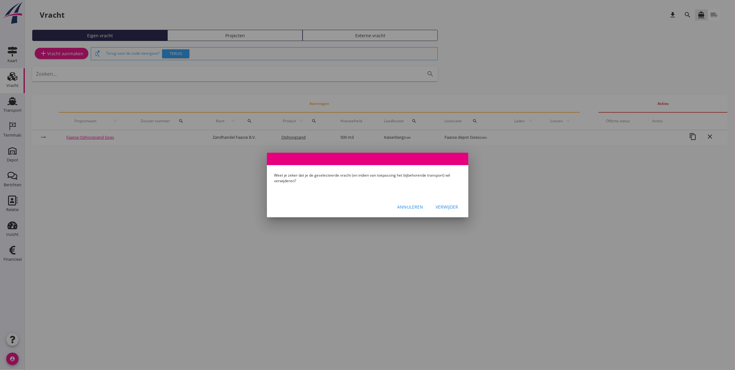
click at [439, 205] on div "Verwijder" at bounding box center [447, 206] width 23 height 7
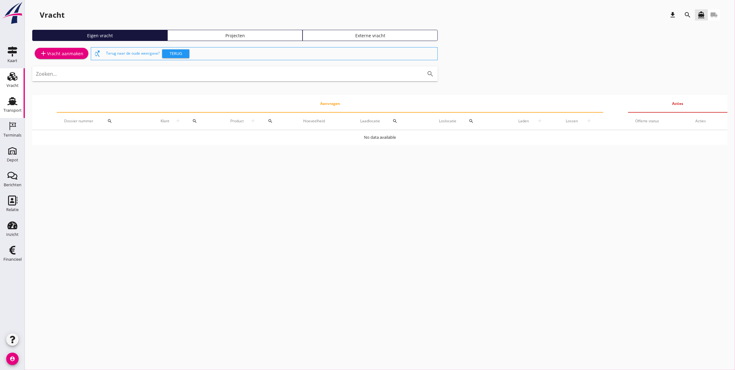
click at [16, 99] on icon "Transport" at bounding box center [12, 101] width 10 height 10
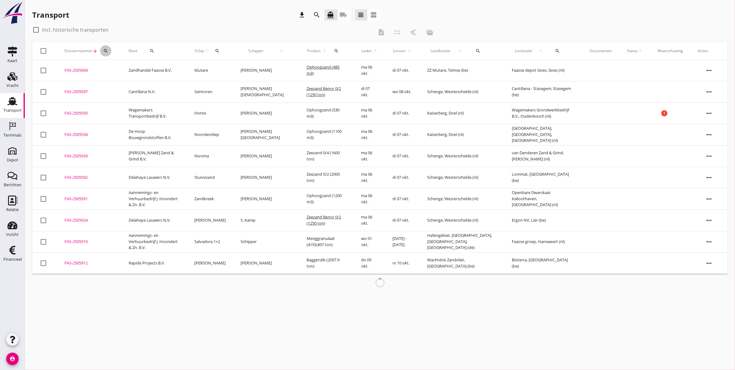
click at [104, 53] on button "search" at bounding box center [105, 50] width 11 height 11
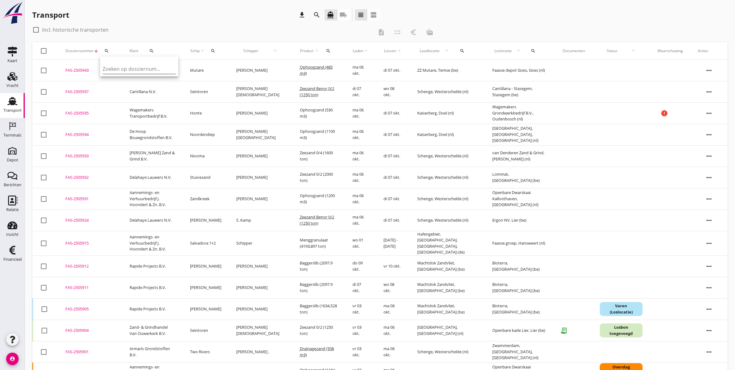
click at [125, 68] on input "Zoeken op dossiernummer..." at bounding box center [135, 69] width 64 height 10
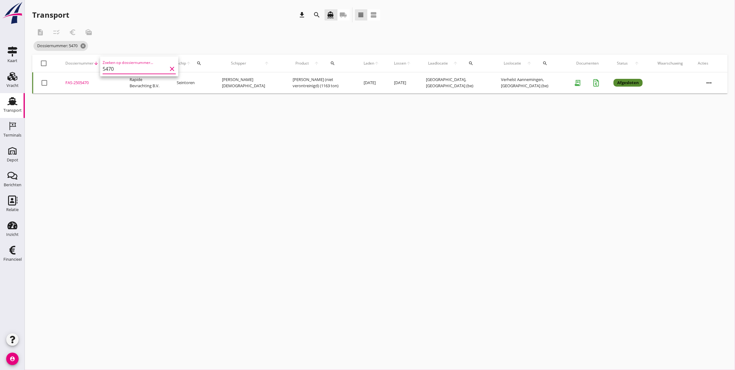
type input "5470"
click at [78, 82] on div "FAS-2505470" at bounding box center [89, 83] width 49 height 6
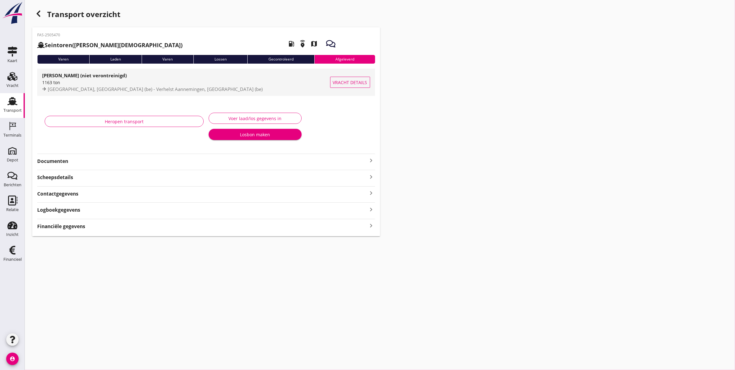
click at [343, 81] on span "Vracht details" at bounding box center [350, 82] width 34 height 7
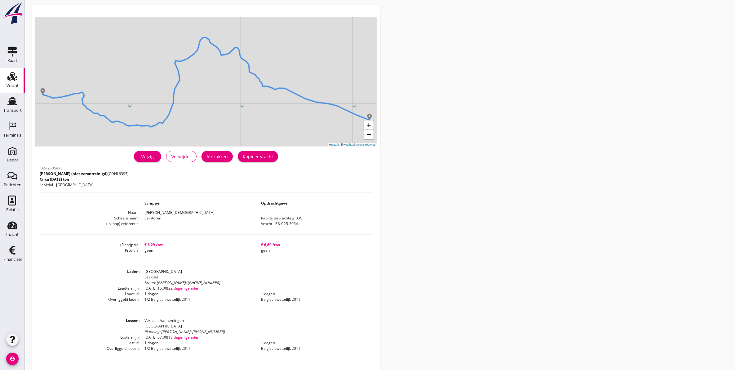
scroll to position [39, 0]
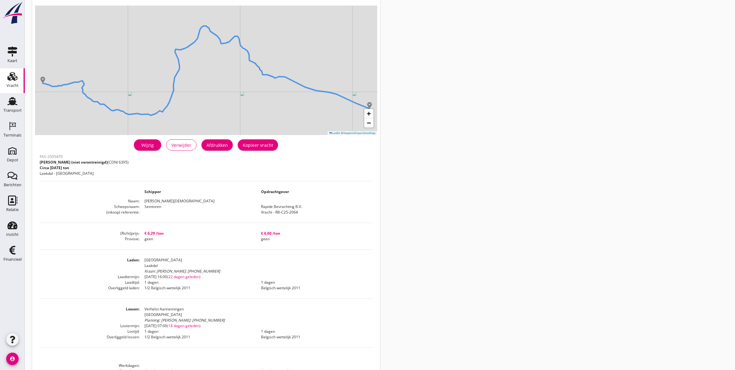
click at [189, 225] on div "FAS-2505470 Grond (niet verontreinigd) (CDNI 6395) Circa [DATE] ton Laakdal - O…" at bounding box center [206, 273] width 333 height 242
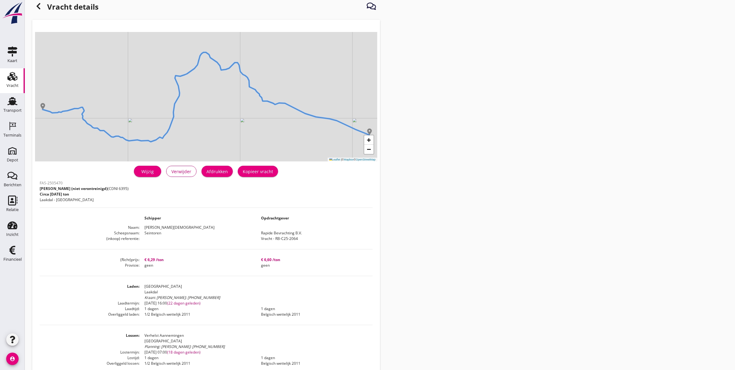
scroll to position [0, 0]
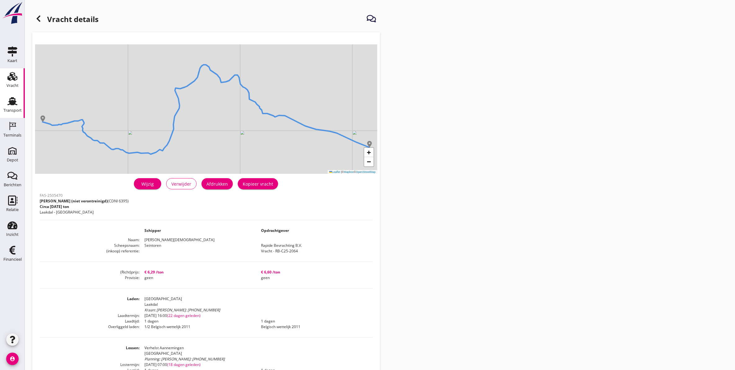
click at [9, 104] on use at bounding box center [12, 101] width 10 height 8
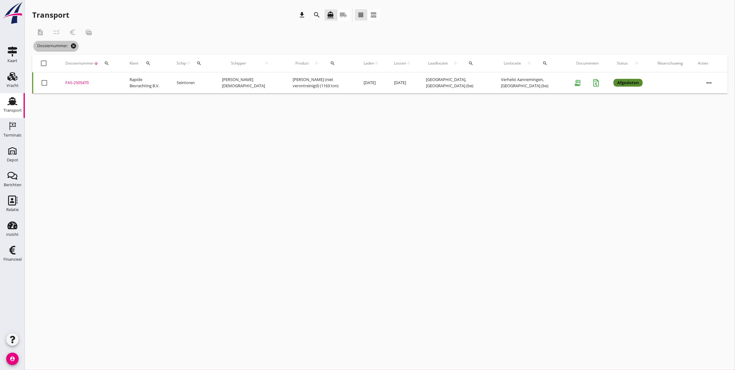
click at [74, 47] on icon "cancel" at bounding box center [73, 46] width 6 height 6
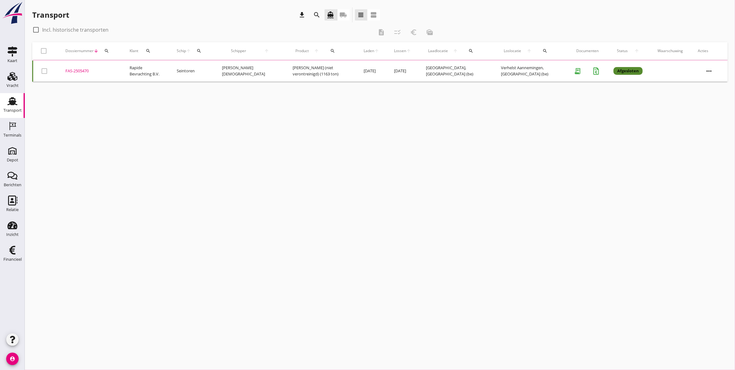
click at [107, 51] on icon "search" at bounding box center [106, 50] width 5 height 5
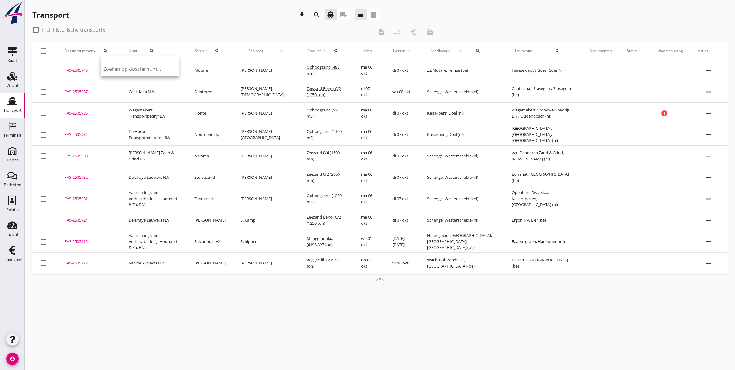
click at [126, 72] on input "Zoeken op dossiernummer..." at bounding box center [135, 69] width 64 height 10
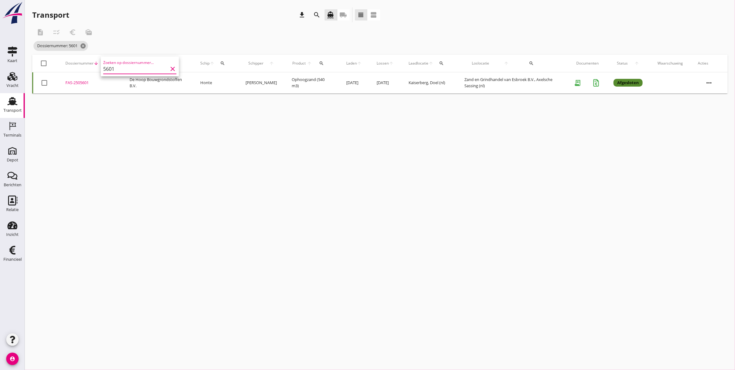
type input "5601"
click at [80, 82] on div "FAS-2505601" at bounding box center [89, 83] width 49 height 6
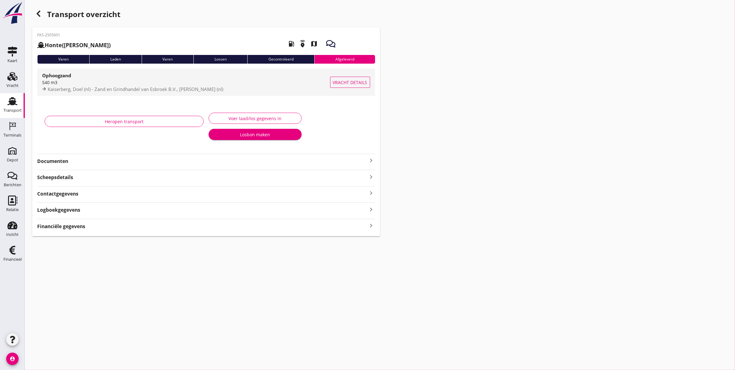
click at [80, 80] on div "540 m3" at bounding box center [186, 82] width 288 height 7
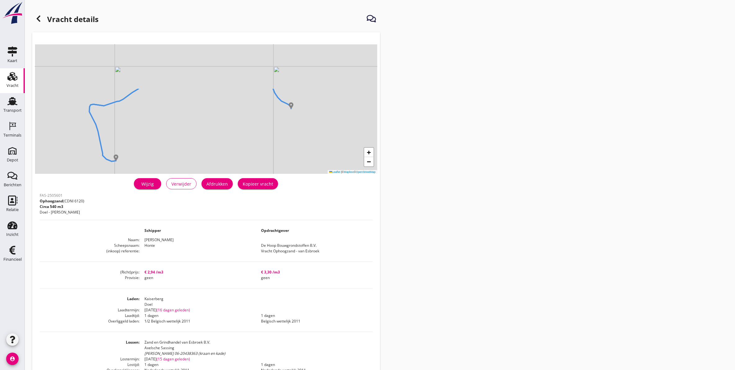
drag, startPoint x: 125, startPoint y: 82, endPoint x: 169, endPoint y: 141, distance: 73.7
click at [169, 141] on div "+ − Leaflet | © Mapbox © OpenStreetMap" at bounding box center [206, 108] width 342 height 129
click at [36, 15] on icon at bounding box center [38, 18] width 7 height 7
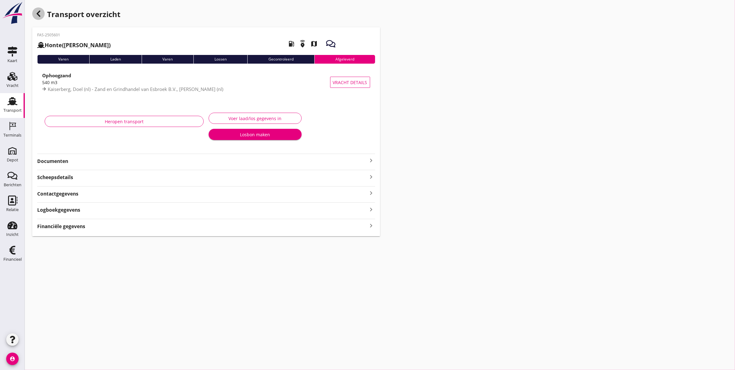
click at [41, 18] on div "button" at bounding box center [38, 13] width 12 height 12
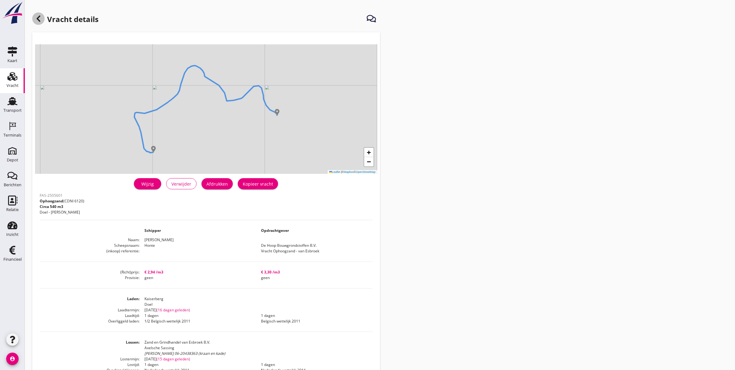
click at [39, 17] on use at bounding box center [39, 19] width 4 height 6
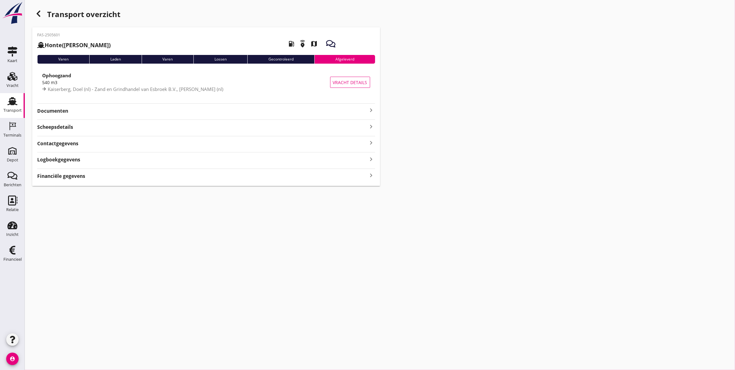
click at [13, 101] on use at bounding box center [12, 101] width 10 height 8
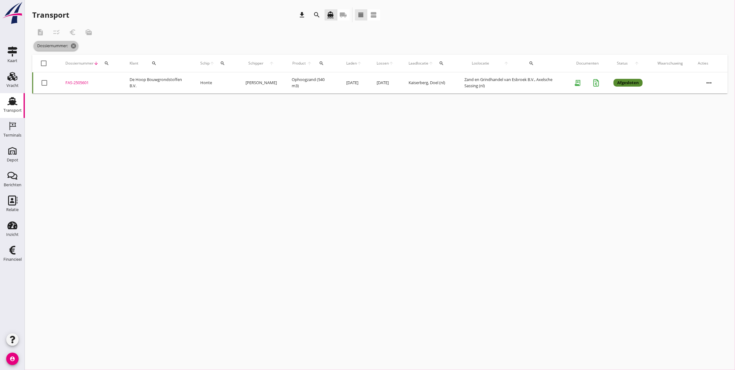
click at [73, 47] on icon "cancel" at bounding box center [73, 46] width 6 height 6
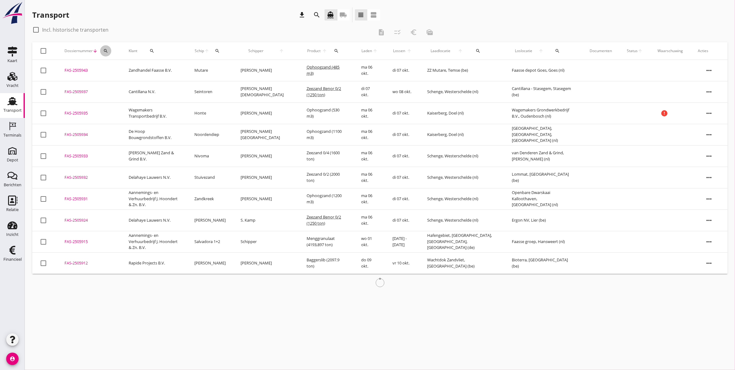
click at [109, 51] on div "search" at bounding box center [105, 50] width 11 height 5
click at [139, 70] on input "Zoeken op dossiernummer..." at bounding box center [135, 69] width 64 height 10
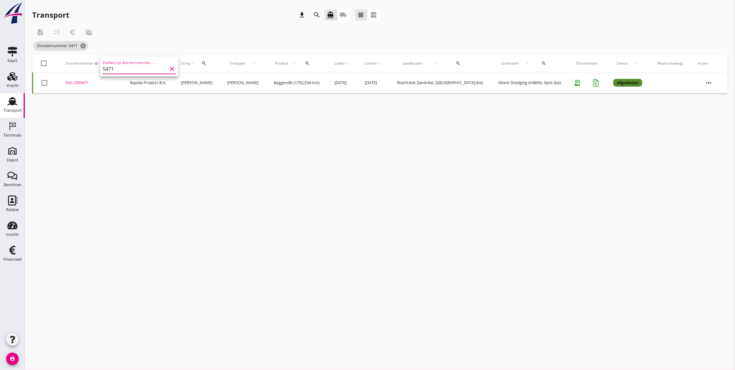
type input "5471"
click at [78, 82] on div "FAS-2505471" at bounding box center [89, 83] width 49 height 6
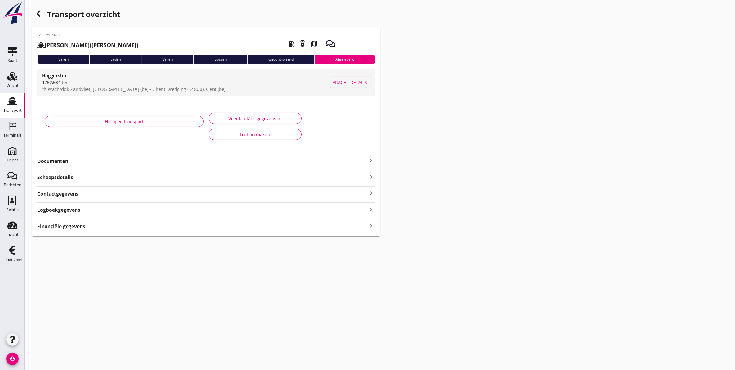
click at [77, 80] on div "1752,534 ton" at bounding box center [186, 82] width 288 height 7
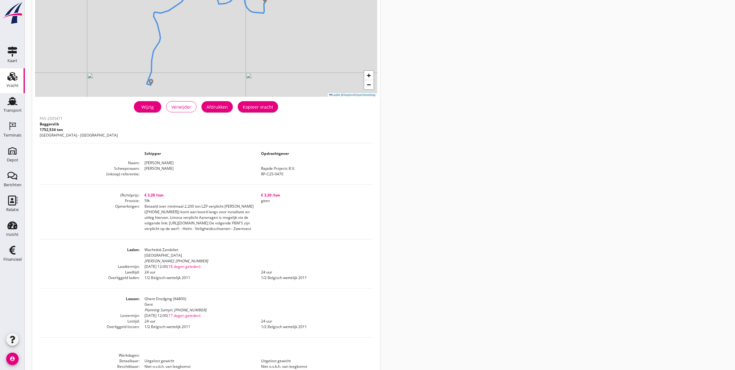
scroll to position [78, 0]
click at [11, 106] on div "Transport" at bounding box center [12, 110] width 18 height 9
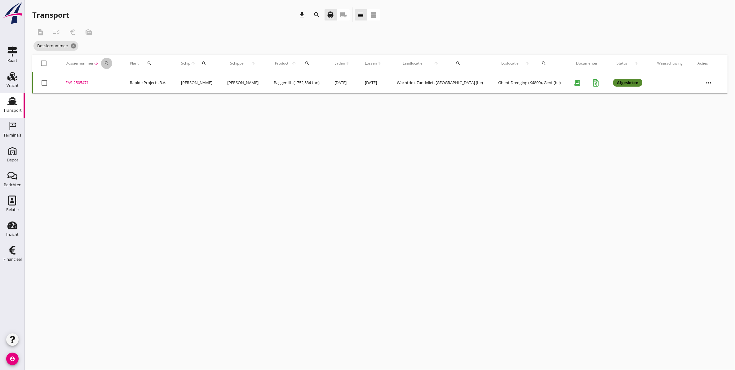
click at [107, 66] on button "search" at bounding box center [106, 63] width 11 height 11
click at [129, 84] on input "Zoeken op dossiernummer..." at bounding box center [136, 81] width 64 height 10
type input "5601"
click at [78, 81] on div "FAS-2505601" at bounding box center [89, 83] width 49 height 6
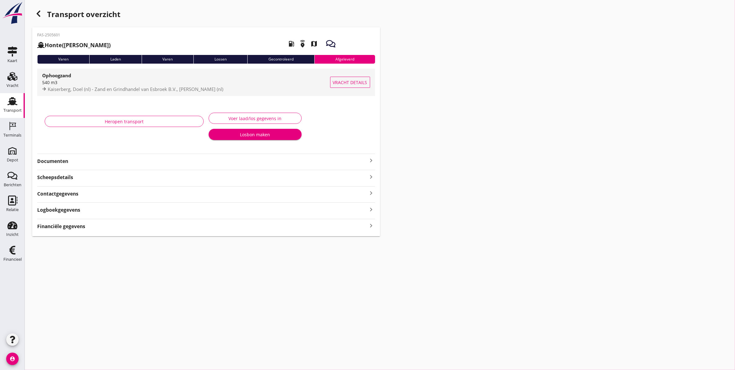
click at [80, 78] on div "Ophoogzand" at bounding box center [186, 75] width 288 height 7
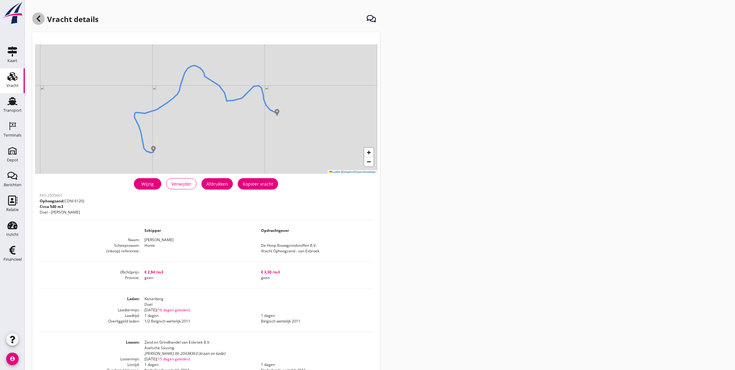
click at [37, 23] on div at bounding box center [38, 18] width 12 height 12
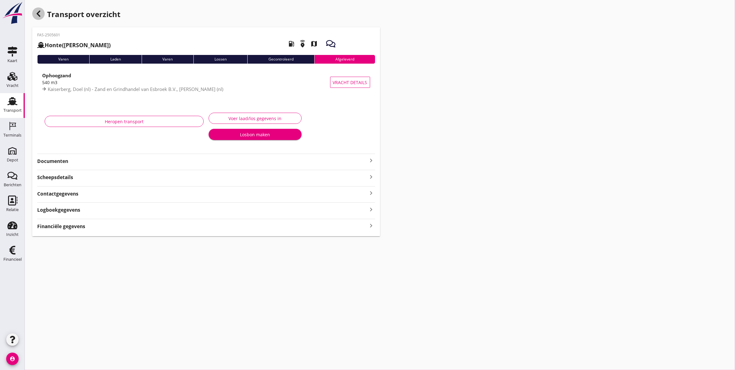
click at [39, 16] on use "button" at bounding box center [39, 14] width 4 height 6
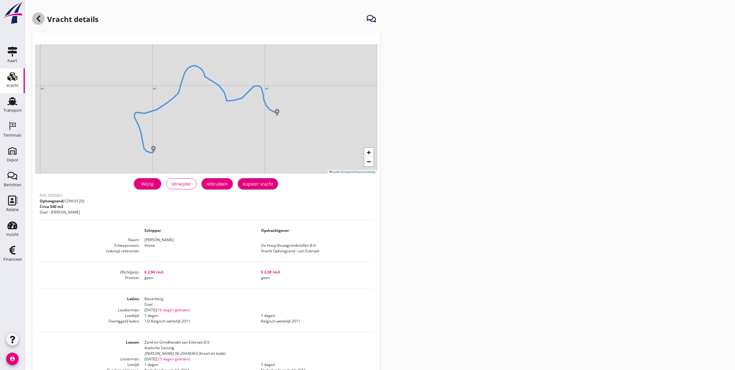
click at [42, 20] on icon at bounding box center [38, 18] width 7 height 7
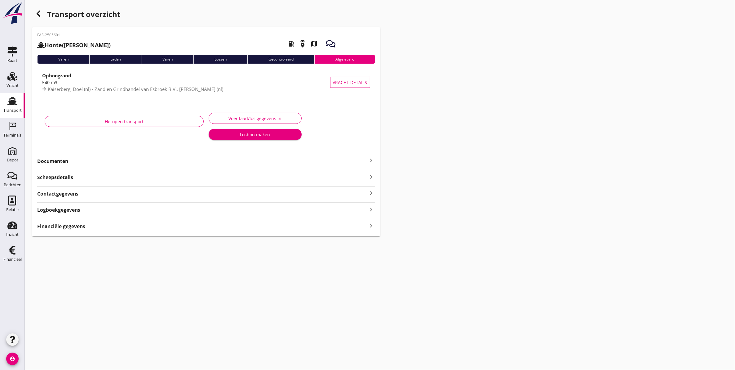
click at [9, 103] on icon "Transport" at bounding box center [12, 101] width 10 height 10
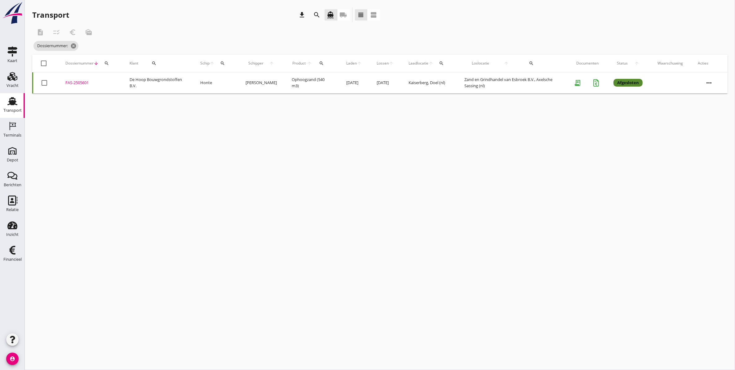
click at [108, 63] on icon "search" at bounding box center [106, 63] width 5 height 5
click at [120, 84] on input "Zoeken op dossiernummer..." at bounding box center [135, 81] width 64 height 10
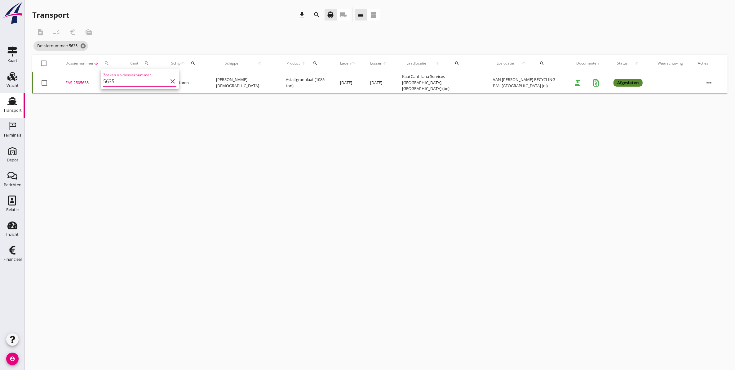
type input "5635"
drag, startPoint x: 84, startPoint y: 82, endPoint x: 108, endPoint y: 117, distance: 41.8
click at [108, 117] on div "cancel You are impersonating another user. Transport download search directions…" at bounding box center [380, 185] width 710 height 370
click at [715, 83] on icon "more_horiz" at bounding box center [708, 82] width 17 height 17
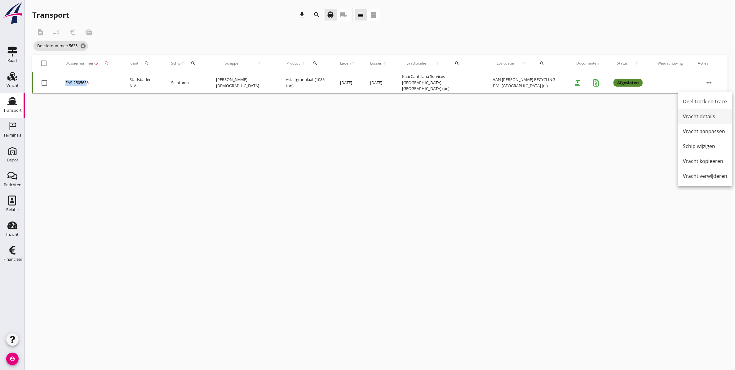
click at [713, 120] on link "Vracht details" at bounding box center [705, 116] width 54 height 15
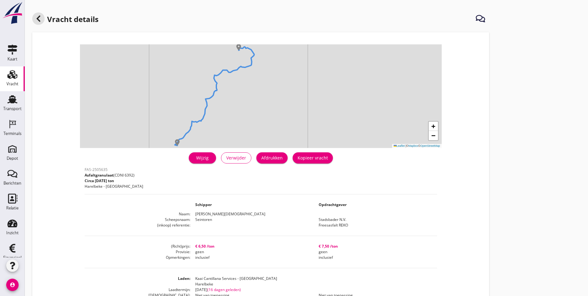
click at [35, 14] on div at bounding box center [38, 18] width 12 height 12
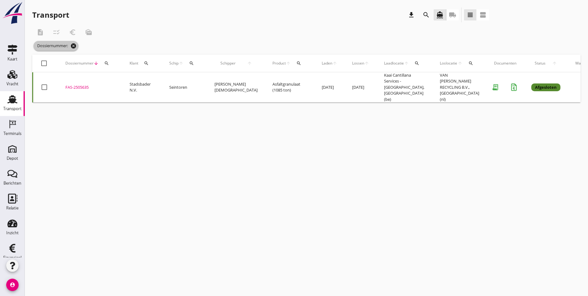
click at [75, 48] on icon "cancel" at bounding box center [73, 46] width 6 height 6
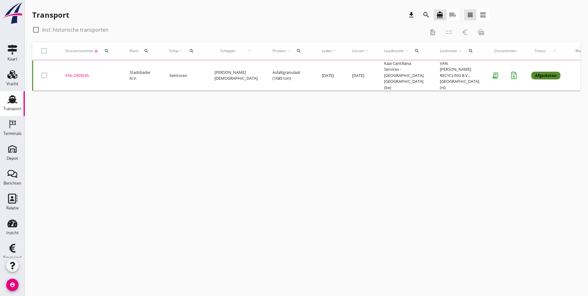
click at [106, 51] on icon "search" at bounding box center [106, 50] width 5 height 5
click at [120, 72] on input "Zoeken op dossiernummer..." at bounding box center [136, 69] width 64 height 10
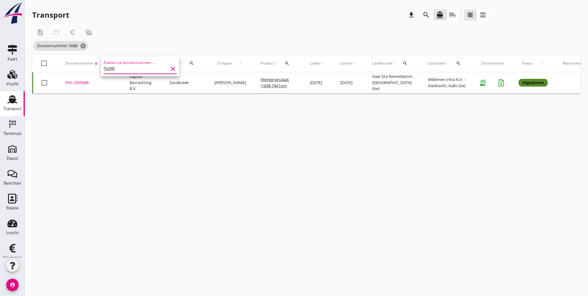
scroll to position [0, 41]
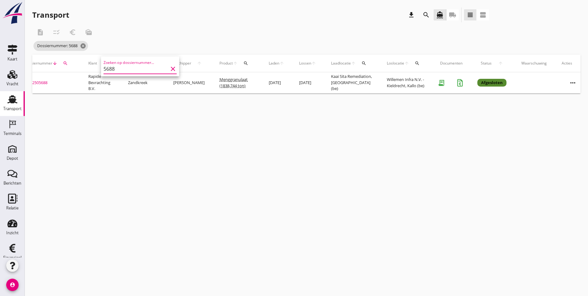
type input "5688"
click at [568, 85] on icon "more_horiz" at bounding box center [572, 82] width 17 height 17
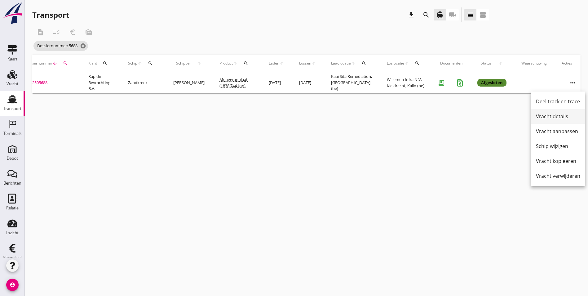
click at [552, 116] on div "Vracht details" at bounding box center [558, 116] width 44 height 7
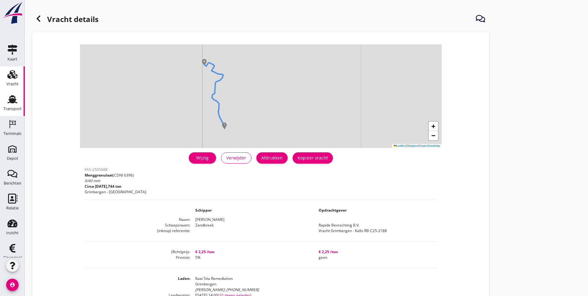
click at [12, 101] on use at bounding box center [12, 99] width 10 height 8
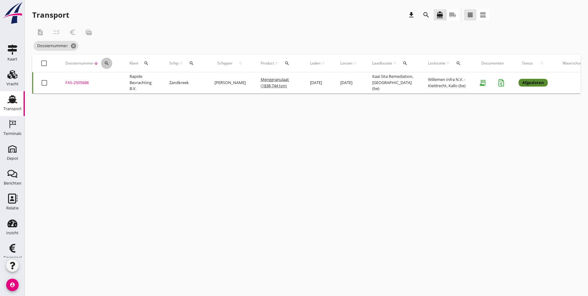
click at [105, 62] on icon "search" at bounding box center [106, 63] width 5 height 5
click at [120, 85] on input "Zoeken op dossiernummer..." at bounding box center [136, 81] width 64 height 10
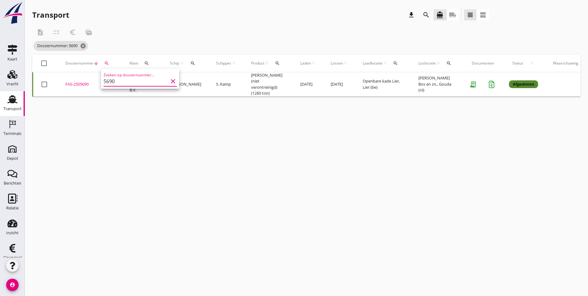
type input "5690"
drag, startPoint x: 79, startPoint y: 84, endPoint x: 83, endPoint y: 113, distance: 28.9
click at [83, 113] on div "cancel You are impersonating another user. Transport download search directions…" at bounding box center [306, 148] width 563 height 296
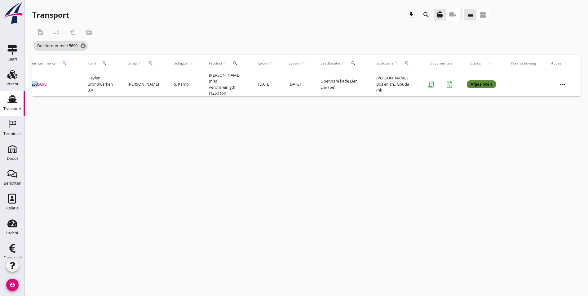
click at [562, 82] on icon "more_horiz" at bounding box center [562, 84] width 17 height 17
click at [562, 118] on div "Vracht details" at bounding box center [558, 116] width 44 height 7
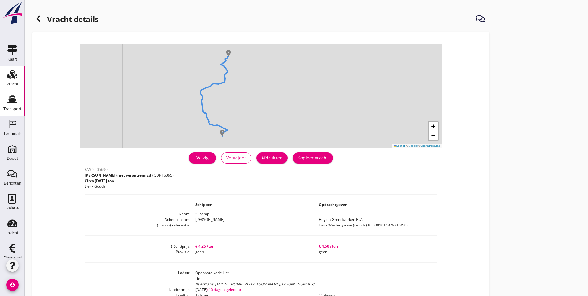
click at [12, 99] on use at bounding box center [12, 99] width 10 height 8
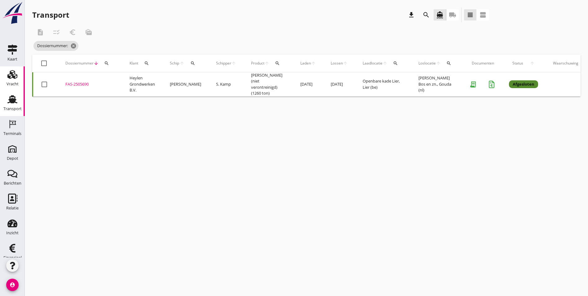
click at [9, 78] on icon "Vracht" at bounding box center [12, 74] width 10 height 10
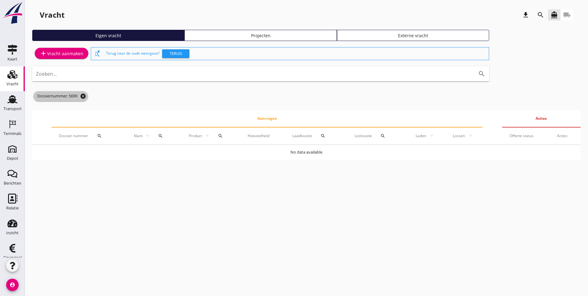
click at [83, 97] on icon "cancel" at bounding box center [83, 96] width 6 height 6
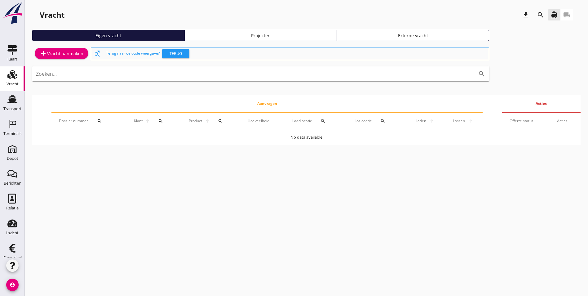
click at [211, 31] on link "Projecten" at bounding box center [260, 35] width 152 height 11
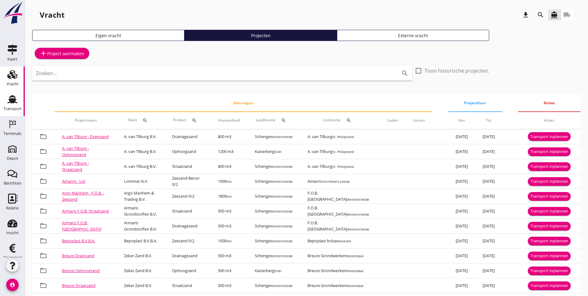
click at [16, 105] on div "Transport" at bounding box center [12, 108] width 18 height 9
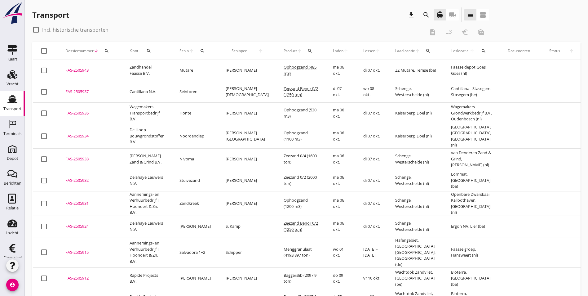
click at [107, 49] on icon "search" at bounding box center [106, 50] width 5 height 5
click at [121, 64] on input "Zoeken op dossiernummer..." at bounding box center [136, 69] width 64 height 10
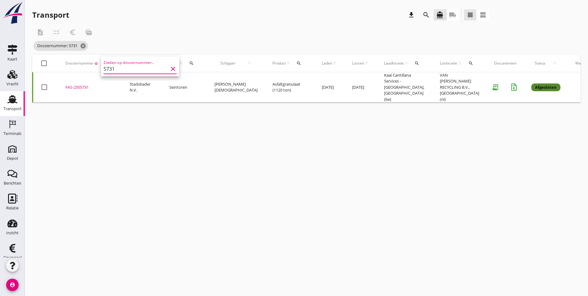
type input "5731"
drag, startPoint x: 75, startPoint y: 82, endPoint x: 114, endPoint y: 135, distance: 66.1
click at [114, 135] on div "cancel You are impersonating another user. Transport download search directions…" at bounding box center [306, 148] width 563 height 296
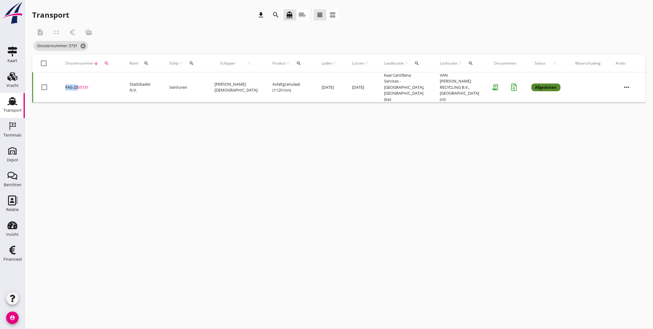
click at [622, 78] on icon "more_horiz" at bounding box center [627, 86] width 17 height 17
click at [616, 114] on div "Vracht details" at bounding box center [623, 115] width 44 height 7
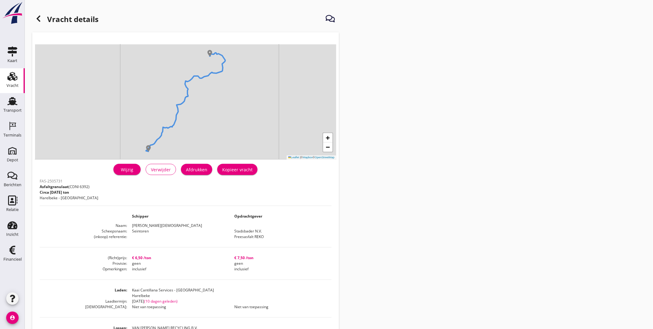
click at [43, 11] on header "Vracht details" at bounding box center [185, 19] width 307 height 25
click at [41, 17] on icon at bounding box center [38, 18] width 7 height 7
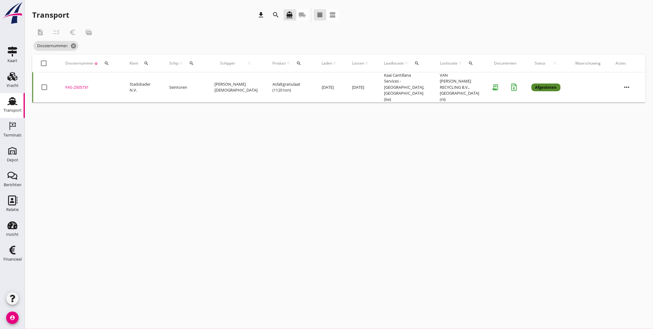
click at [107, 67] on button "search" at bounding box center [106, 63] width 11 height 11
click at [120, 79] on input "Zoeken op dossiernummer..." at bounding box center [135, 81] width 64 height 10
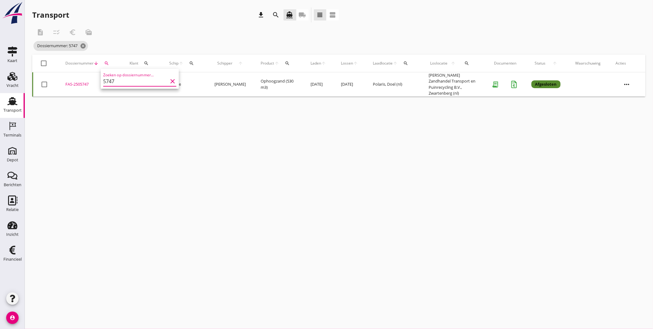
type input "5747"
click at [79, 86] on td "FAS-2505747 upload_file Drop hier uw bestand om het aan het dossier toe te voeg…" at bounding box center [90, 84] width 64 height 24
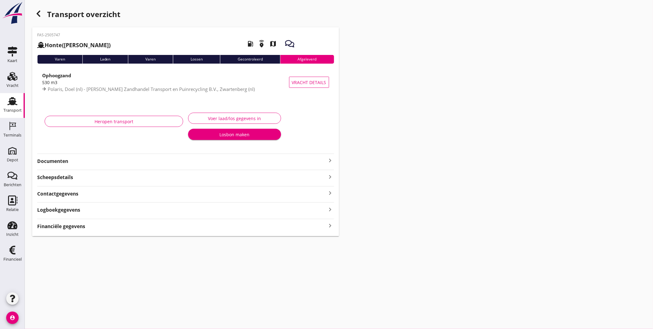
click at [40, 15] on icon "button" at bounding box center [38, 13] width 7 height 7
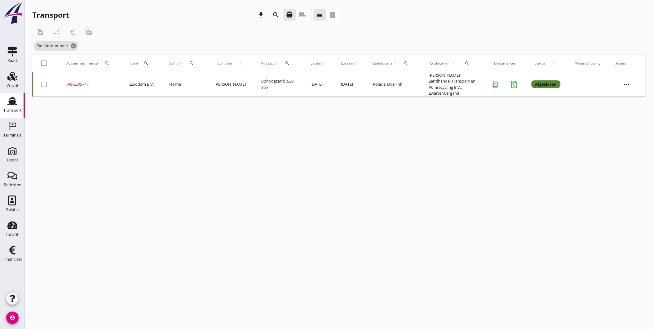
click at [84, 82] on div "FAS-2505747" at bounding box center [89, 84] width 49 height 6
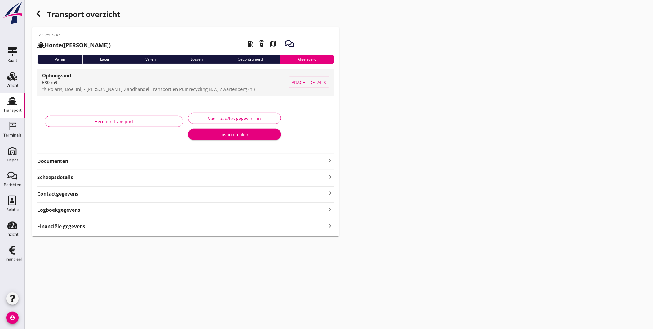
click at [314, 82] on span "Vracht details" at bounding box center [309, 82] width 34 height 7
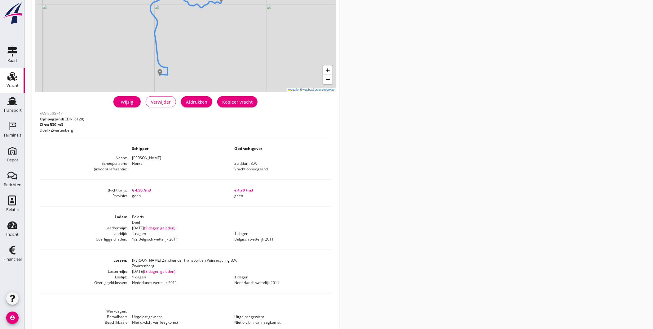
scroll to position [69, 0]
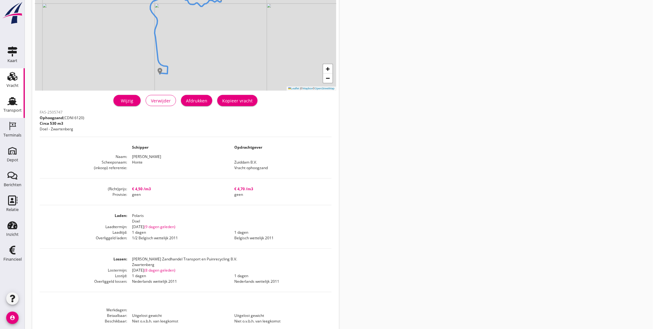
click at [14, 105] on icon "Transport" at bounding box center [12, 101] width 10 height 10
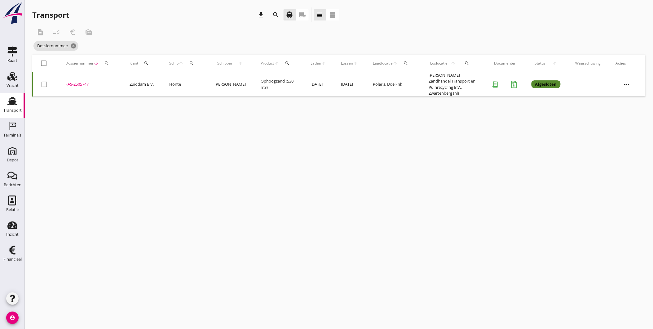
click at [106, 62] on icon "search" at bounding box center [106, 63] width 5 height 5
click at [129, 82] on input "Zoeken op dossiernummer..." at bounding box center [135, 81] width 64 height 10
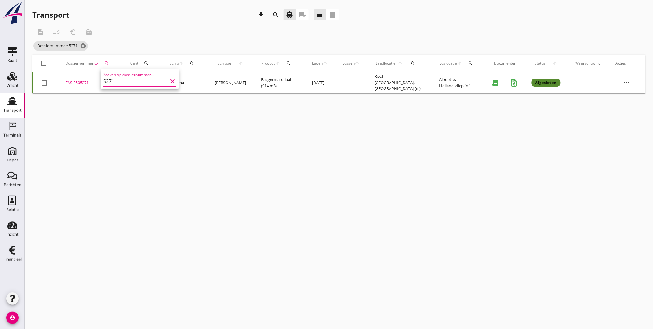
type input "5271"
click at [76, 82] on div "FAS-2505271" at bounding box center [89, 83] width 49 height 6
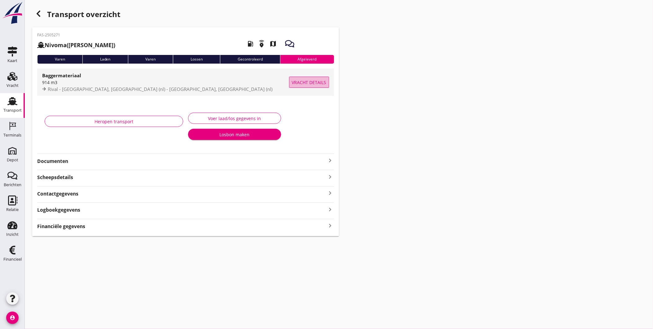
click at [316, 83] on span "Vracht details" at bounding box center [309, 82] width 34 height 7
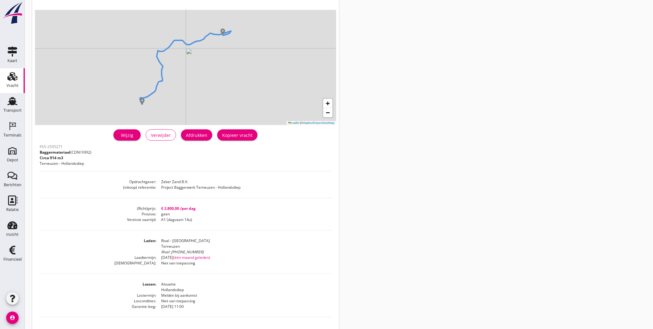
scroll to position [69, 0]
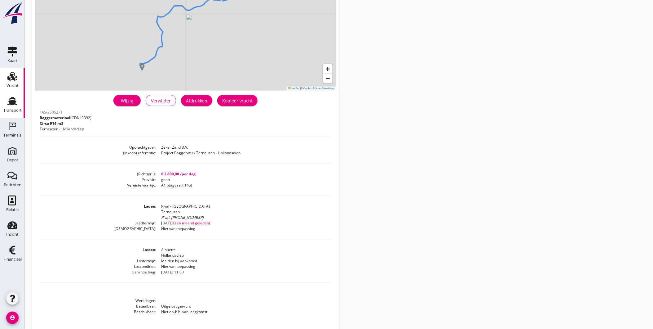
drag, startPoint x: 16, startPoint y: 101, endPoint x: 21, endPoint y: 95, distance: 8.1
click at [16, 101] on use at bounding box center [12, 101] width 10 height 8
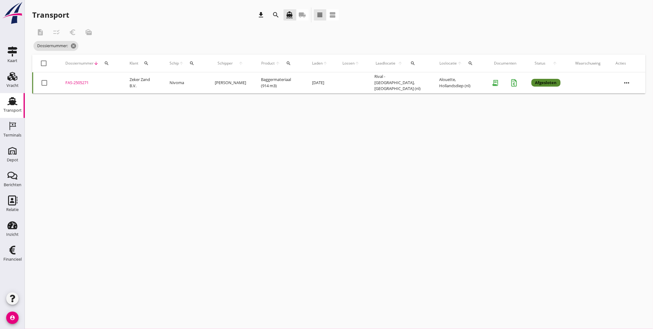
click at [112, 62] on div "Dossiernummer arrow_downward search" at bounding box center [89, 63] width 49 height 15
click at [109, 63] on icon "search" at bounding box center [106, 63] width 5 height 5
click at [149, 81] on input "Zoeken op dossiernummer..." at bounding box center [135, 81] width 64 height 10
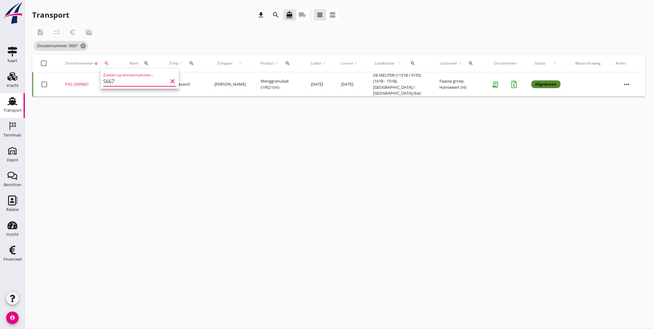
type input "5667"
click at [84, 83] on div "FAS-2505667" at bounding box center [89, 84] width 49 height 6
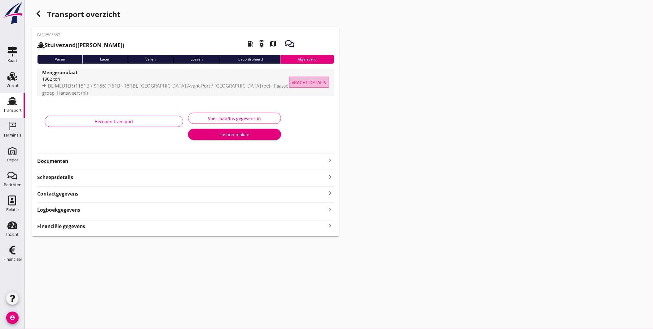
click at [295, 81] on span "Vracht details" at bounding box center [309, 82] width 34 height 7
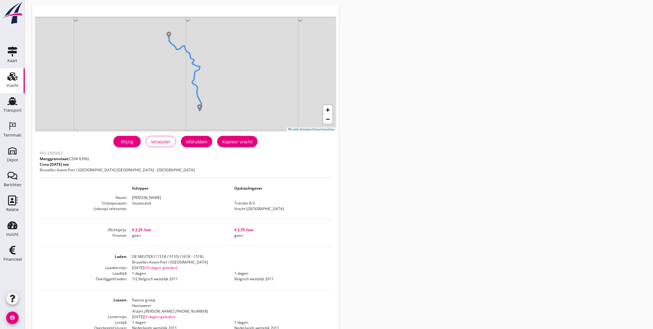
scroll to position [69, 0]
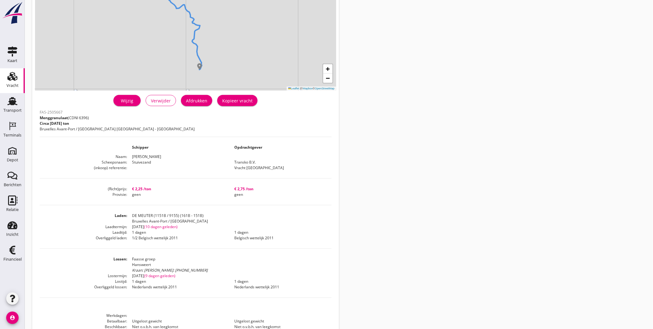
click at [14, 84] on div "Vracht" at bounding box center [13, 85] width 12 height 4
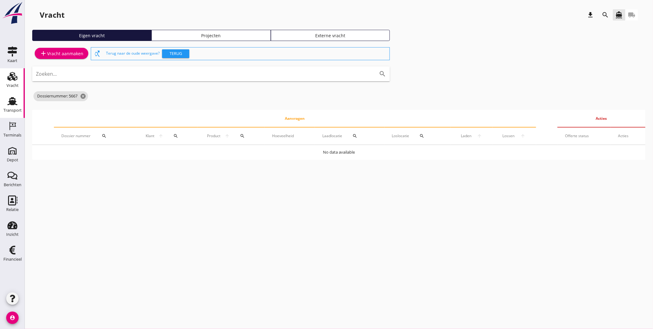
click at [20, 97] on div "Transport" at bounding box center [12, 101] width 15 height 10
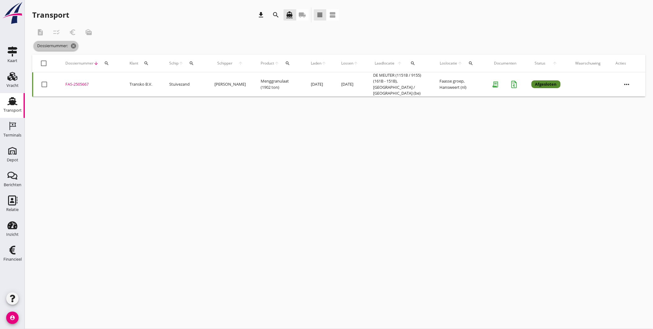
drag, startPoint x: 75, startPoint y: 47, endPoint x: 103, endPoint y: 66, distance: 33.9
click at [100, 68] on div "description checklist_rtl euro_symbol mark_as_unread Dossiernummer: cancel chec…" at bounding box center [339, 61] width 614 height 72
click at [104, 66] on button "search" at bounding box center [106, 63] width 11 height 11
click at [117, 81] on input "Zoeken op dossiernummer..." at bounding box center [135, 81] width 64 height 10
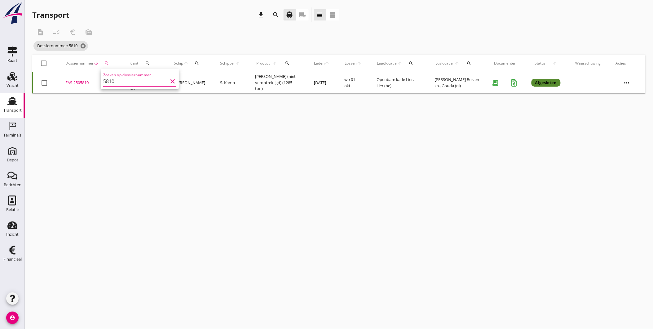
type input "5810"
click at [77, 81] on div "FAS-2505810" at bounding box center [89, 83] width 49 height 6
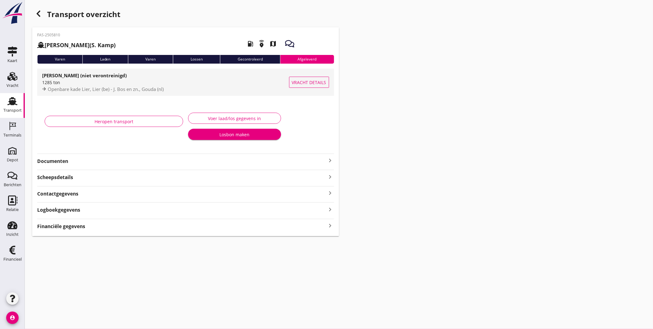
click at [301, 81] on span "Vracht details" at bounding box center [309, 82] width 34 height 7
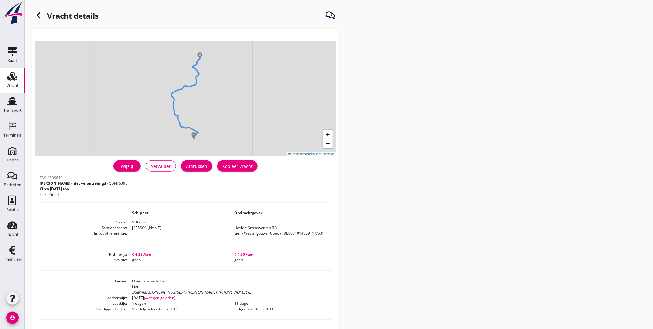
scroll to position [2, 0]
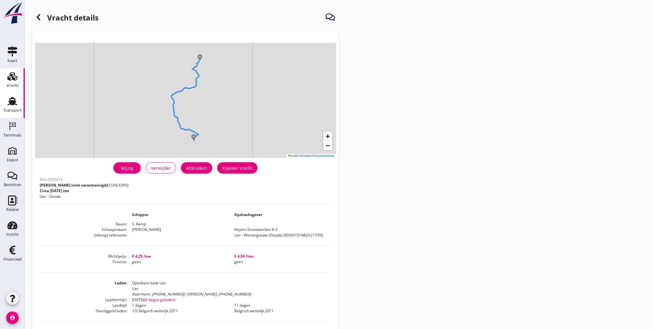
click at [11, 106] on div "Transport" at bounding box center [12, 110] width 18 height 9
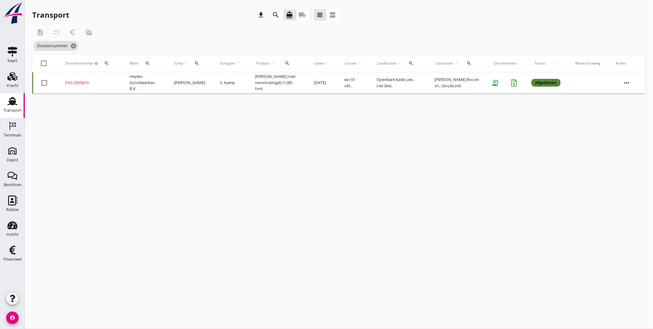
click at [7, 103] on div "Transport" at bounding box center [12, 101] width 15 height 10
click at [11, 110] on div "Transport" at bounding box center [12, 110] width 18 height 4
click at [12, 105] on icon "Transport" at bounding box center [12, 101] width 10 height 10
click at [12, 104] on icon "Transport" at bounding box center [12, 101] width 10 height 10
click at [12, 103] on use at bounding box center [12, 101] width 10 height 8
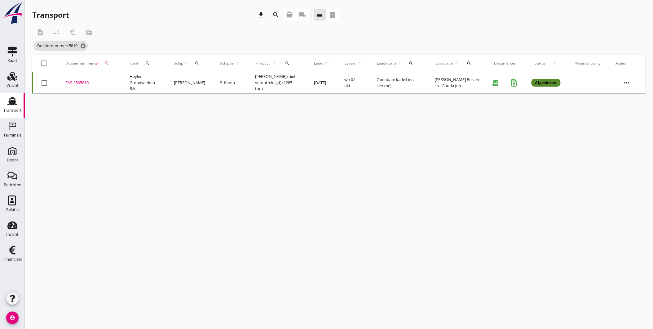
click at [12, 103] on use at bounding box center [12, 101] width 10 height 8
click at [11, 82] on div "Vracht" at bounding box center [13, 85] width 12 height 9
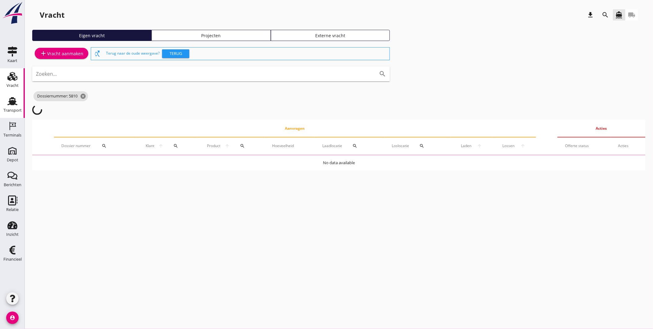
click at [12, 106] on div "Transport" at bounding box center [12, 110] width 18 height 9
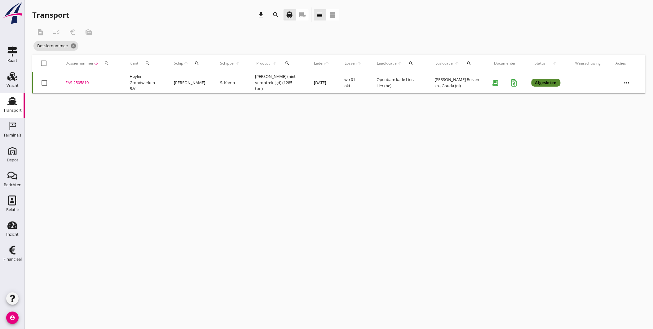
click at [107, 65] on icon "search" at bounding box center [106, 63] width 5 height 5
click at [123, 80] on input "Zoeken op dossiernummer..." at bounding box center [135, 81] width 64 height 10
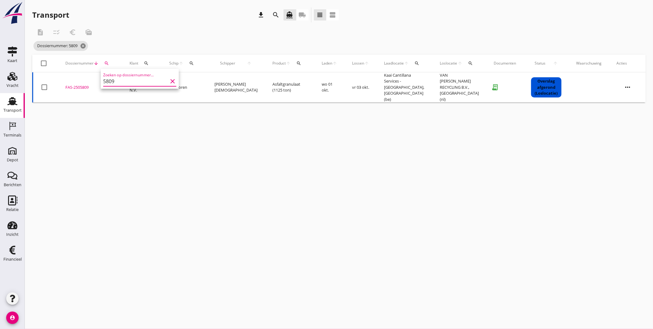
type input "5809"
click at [79, 84] on div "FAS-2505809" at bounding box center [89, 87] width 49 height 6
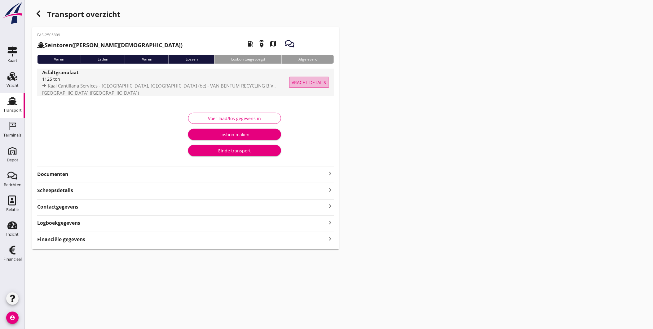
click at [310, 78] on button "Vracht details" at bounding box center [309, 82] width 40 height 11
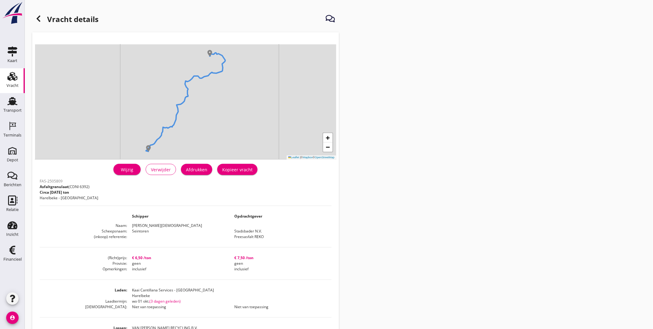
click at [35, 9] on header "Vracht details" at bounding box center [185, 19] width 307 height 25
click at [16, 97] on icon "Transport" at bounding box center [12, 101] width 10 height 10
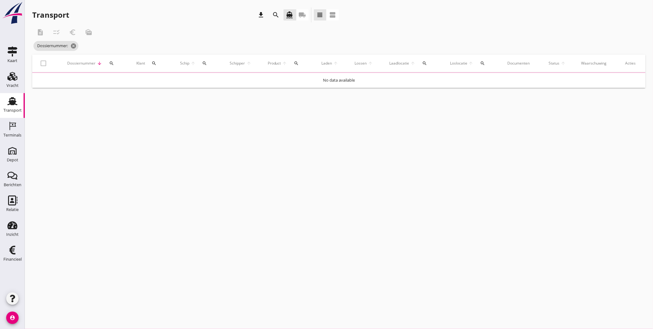
click at [116, 64] on th "Dossiernummer arrow_downward search" at bounding box center [94, 63] width 70 height 17
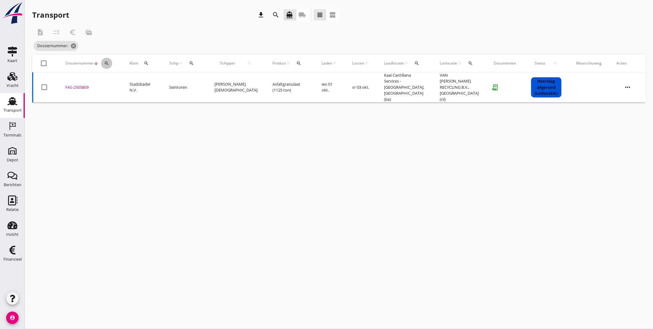
click at [109, 65] on button "search" at bounding box center [106, 63] width 11 height 11
click at [118, 84] on input "Zoeken op dossiernummer..." at bounding box center [135, 81] width 64 height 10
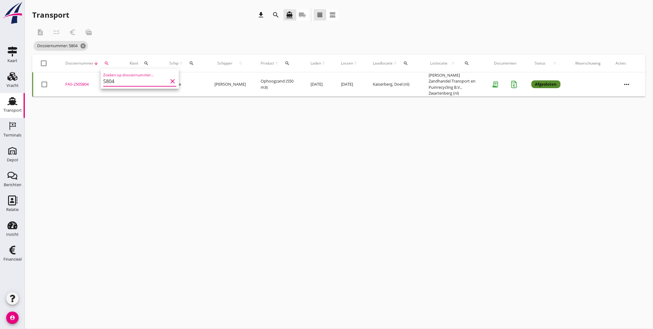
type input "5804"
click at [629, 81] on icon "more_horiz" at bounding box center [627, 84] width 17 height 17
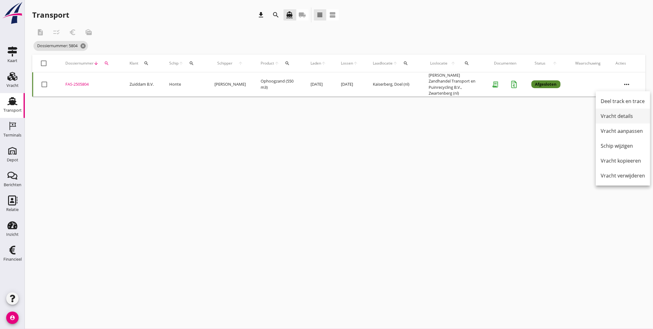
click at [629, 117] on div "Vracht details" at bounding box center [623, 115] width 44 height 7
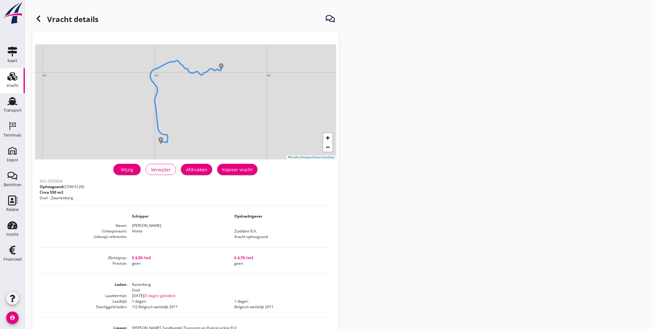
scroll to position [34, 0]
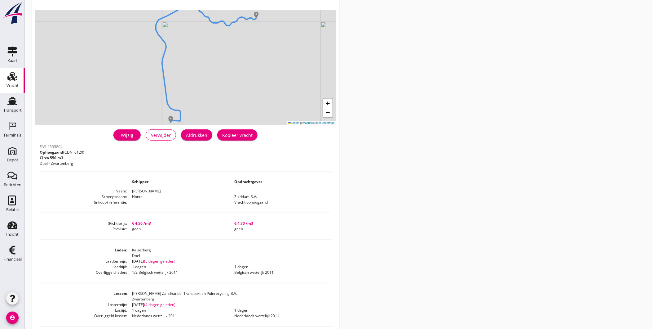
drag, startPoint x: 10, startPoint y: 100, endPoint x: 22, endPoint y: 85, distance: 18.7
click at [11, 100] on icon "Transport" at bounding box center [12, 101] width 10 height 10
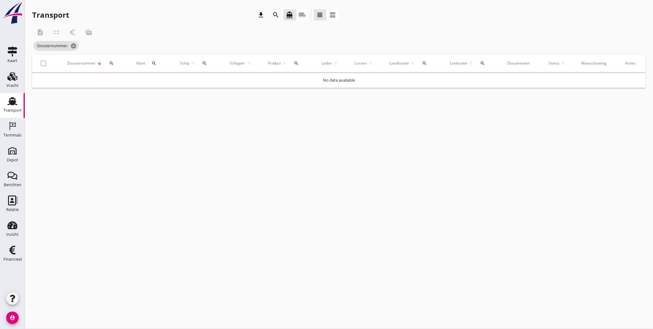
click at [109, 61] on icon "search" at bounding box center [111, 63] width 5 height 5
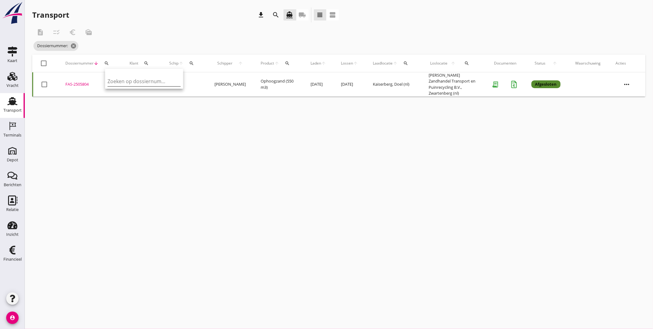
click at [129, 85] on input "Zoeken op dossiernummer..." at bounding box center [140, 81] width 64 height 10
type input "5805"
click at [624, 81] on icon "more_horiz" at bounding box center [627, 84] width 17 height 17
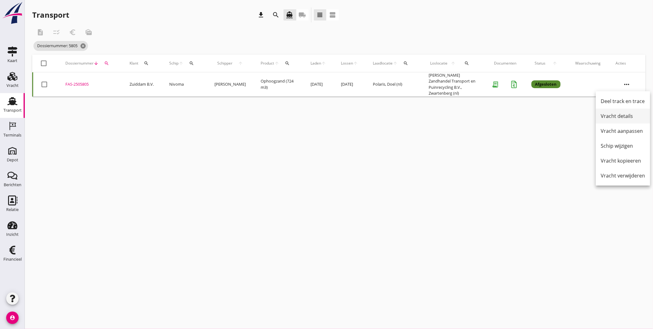
click at [618, 115] on div "Vracht details" at bounding box center [623, 115] width 44 height 7
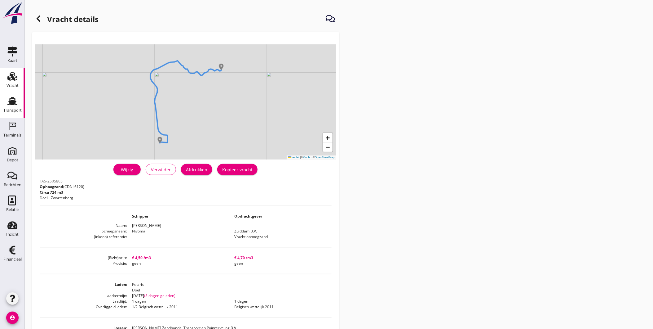
click at [10, 100] on use at bounding box center [12, 101] width 10 height 8
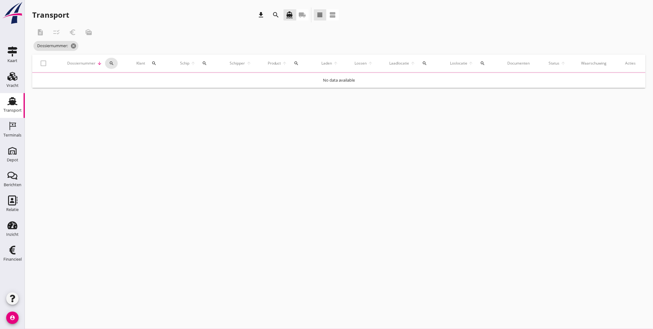
click at [112, 60] on div "Dossiernummer arrow_downward search" at bounding box center [94, 63] width 55 height 15
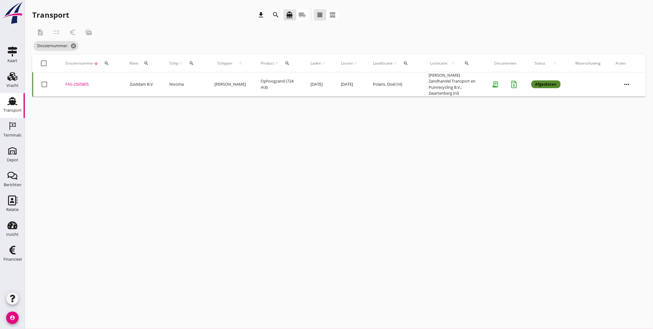
click at [107, 66] on button "search" at bounding box center [106, 63] width 11 height 11
click at [138, 83] on input "Zoeken op dossiernummer..." at bounding box center [135, 81] width 64 height 10
type input "5860"
click at [625, 81] on icon "more_horiz" at bounding box center [627, 84] width 17 height 17
click at [490, 146] on div "cancel You are impersonating another user. Transport download search directions…" at bounding box center [339, 164] width 628 height 329
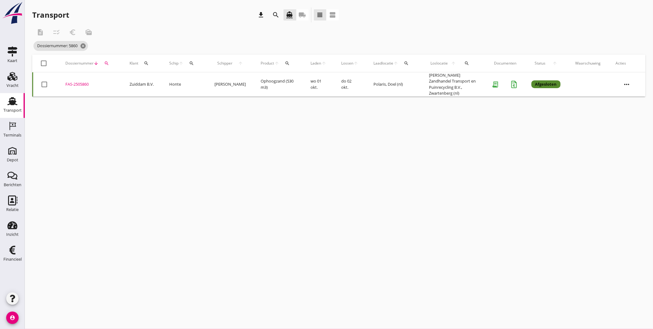
click at [625, 80] on icon "more_horiz" at bounding box center [627, 84] width 17 height 17
click at [629, 118] on div "Vracht details" at bounding box center [623, 115] width 44 height 7
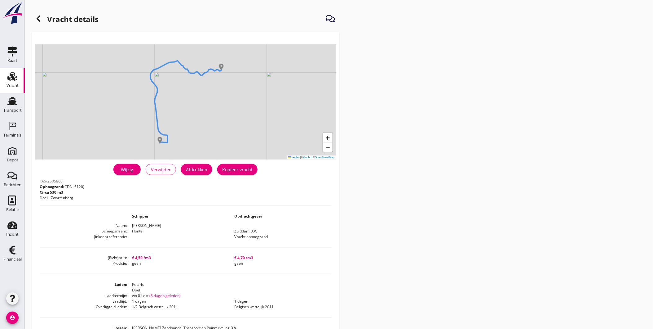
click at [38, 19] on use at bounding box center [39, 19] width 4 height 6
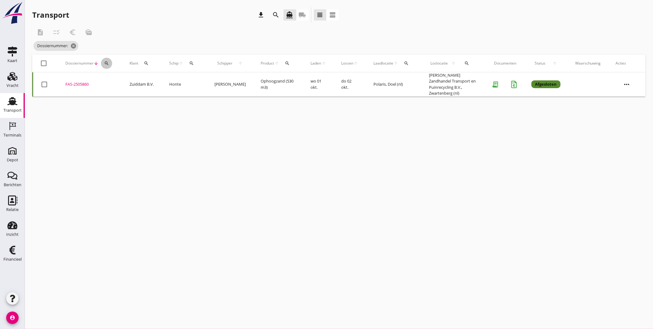
click at [109, 63] on div "search" at bounding box center [106, 63] width 11 height 5
click at [119, 83] on input "Zoeken op dossiernummer..." at bounding box center [135, 81] width 64 height 10
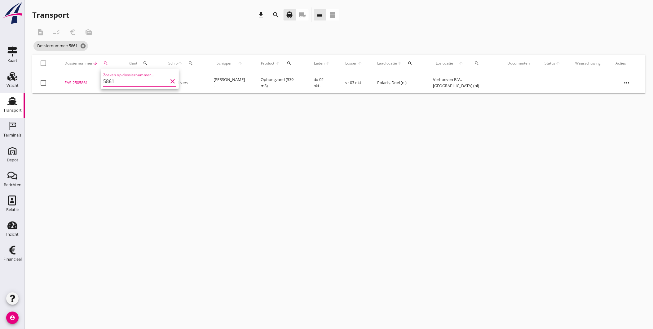
type input "5861"
click at [632, 81] on icon "more_horiz" at bounding box center [627, 82] width 17 height 17
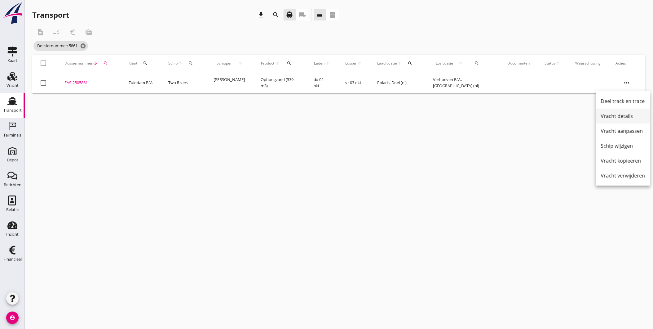
click at [627, 114] on div "Vracht details" at bounding box center [623, 115] width 44 height 7
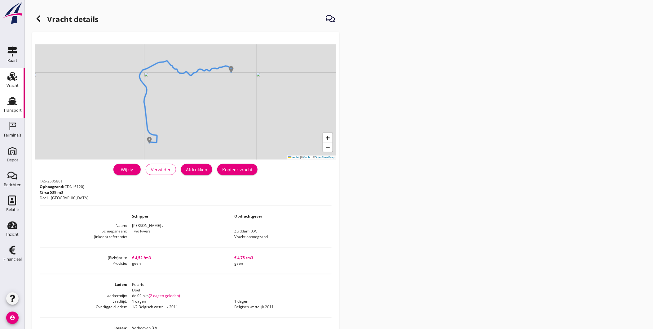
drag, startPoint x: 16, startPoint y: 106, endPoint x: 0, endPoint y: 93, distance: 19.9
click at [16, 106] on div "Transport" at bounding box center [12, 110] width 18 height 9
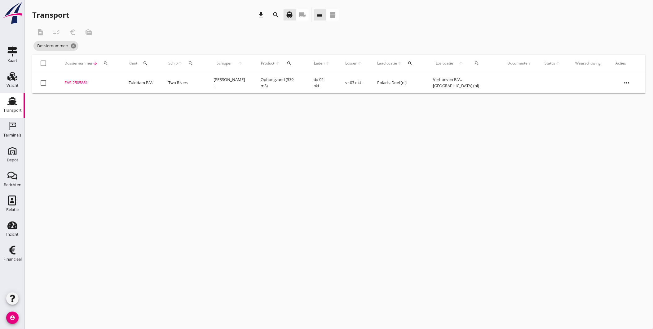
click at [75, 51] on div "Dossiernummer: cancel" at bounding box center [211, 46] width 358 height 12
click at [77, 48] on icon "cancel" at bounding box center [73, 46] width 6 height 6
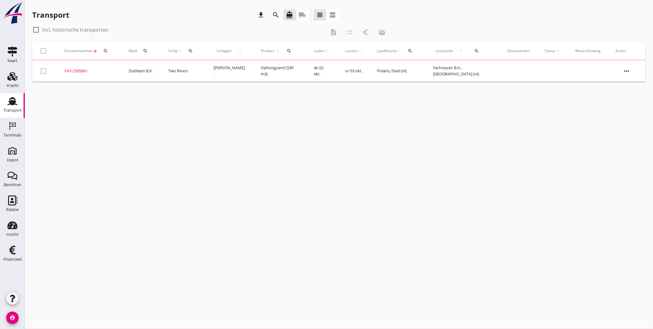
click at [104, 54] on button "search" at bounding box center [105, 50] width 11 height 11
click at [127, 67] on input "Zoeken op dossiernummer..." at bounding box center [136, 69] width 64 height 10
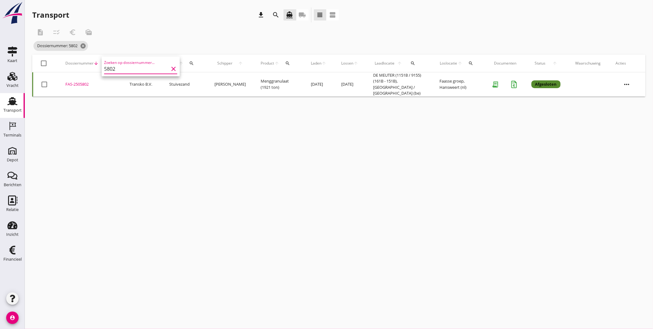
type input "5802"
click at [83, 84] on div "FAS-2505802" at bounding box center [89, 84] width 49 height 6
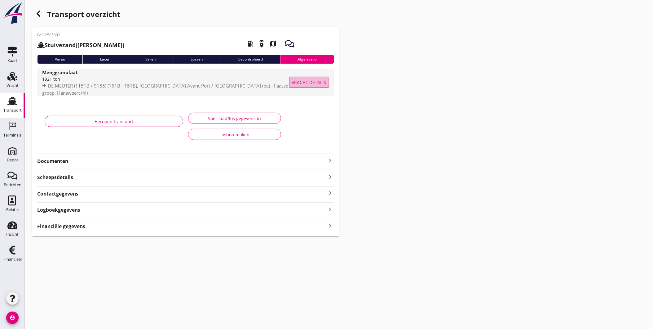
click at [312, 80] on span "Vracht details" at bounding box center [309, 82] width 34 height 7
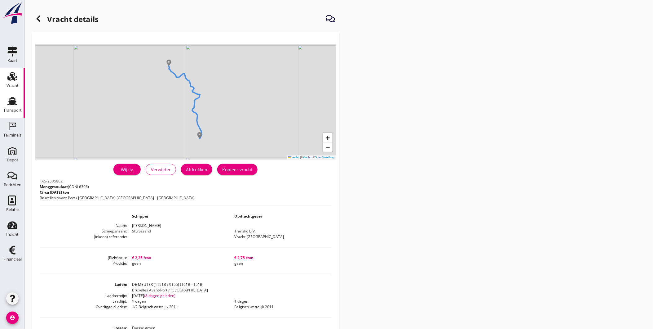
click at [8, 107] on div "Transport" at bounding box center [12, 110] width 18 height 9
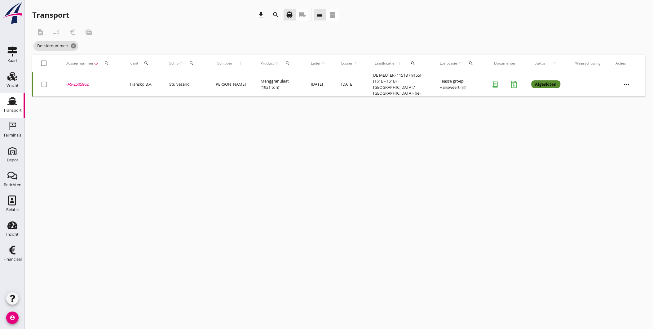
click at [103, 65] on div "search" at bounding box center [106, 63] width 11 height 5
click at [121, 84] on input "Zoeken op dossiernummer..." at bounding box center [135, 81] width 64 height 10
type input "5847"
click at [624, 80] on icon "more_horiz" at bounding box center [627, 84] width 17 height 17
click at [619, 116] on div "Vracht details" at bounding box center [623, 115] width 44 height 7
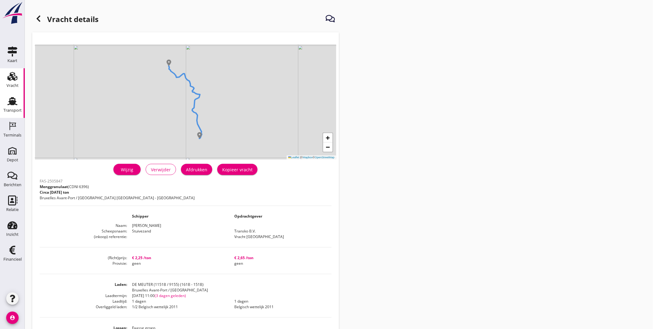
click at [11, 104] on use at bounding box center [12, 101] width 10 height 8
click at [21, 109] on div "Transport" at bounding box center [12, 110] width 18 height 4
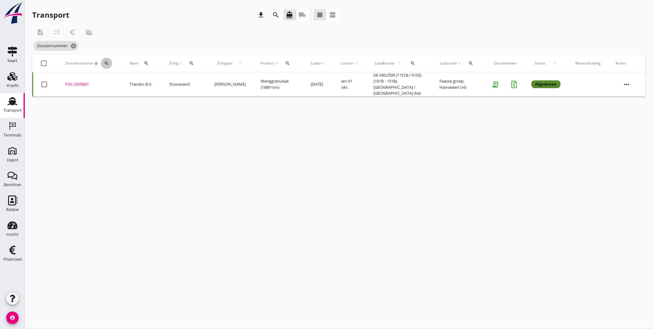
click at [101, 64] on div "search" at bounding box center [106, 63] width 11 height 5
click at [117, 86] on div "Zoeken op dossiernummer..." at bounding box center [139, 81] width 73 height 10
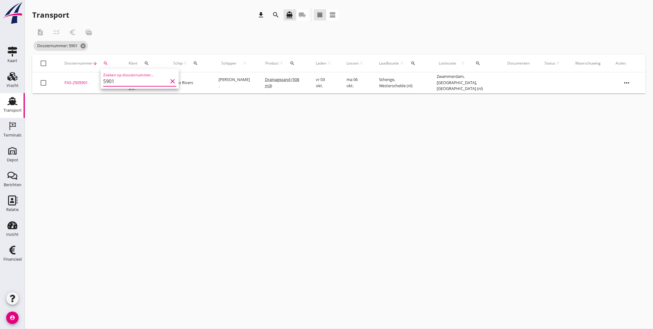
type input "5901"
click at [261, 140] on div "cancel You are impersonating another user. Transport download search directions…" at bounding box center [339, 164] width 628 height 329
click at [633, 80] on icon "more_horiz" at bounding box center [627, 82] width 17 height 17
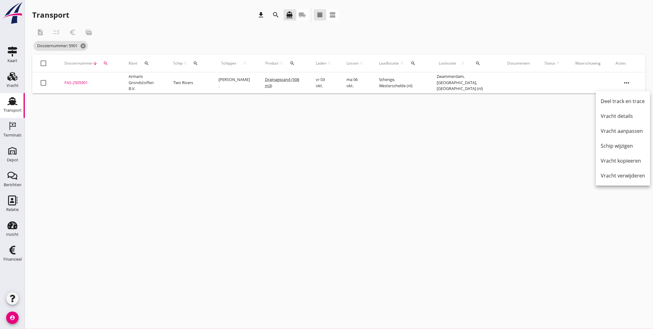
drag, startPoint x: 623, startPoint y: 117, endPoint x: 609, endPoint y: 119, distance: 14.7
click at [623, 117] on div "Vracht details" at bounding box center [623, 115] width 44 height 7
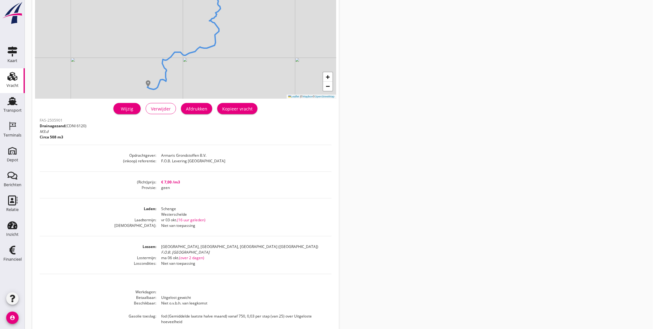
scroll to position [69, 0]
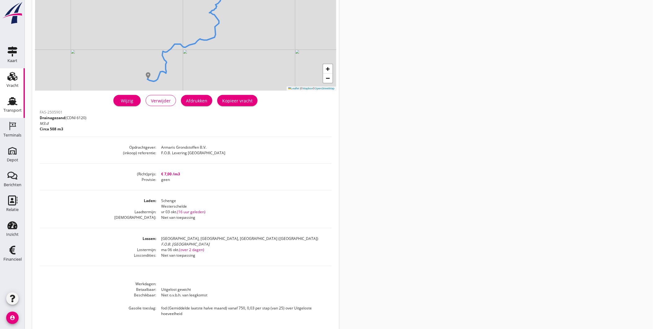
click at [7, 103] on div "Transport" at bounding box center [12, 101] width 15 height 10
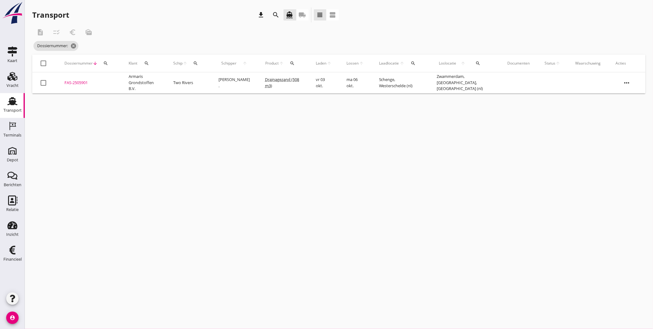
click at [11, 100] on icon "Transport" at bounding box center [12, 101] width 10 height 10
click at [7, 77] on icon "Vracht" at bounding box center [12, 76] width 10 height 10
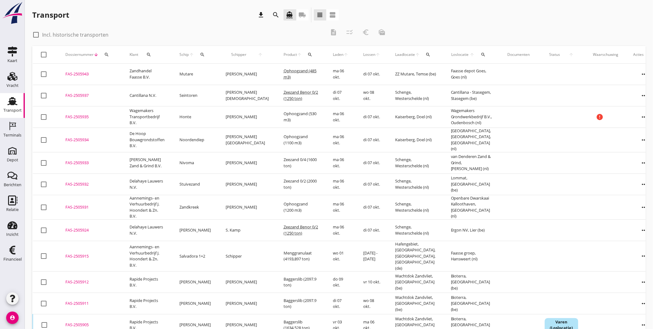
click at [107, 55] on icon "search" at bounding box center [106, 54] width 5 height 5
click at [117, 76] on input "Zoeken op dossiernummer..." at bounding box center [135, 73] width 64 height 10
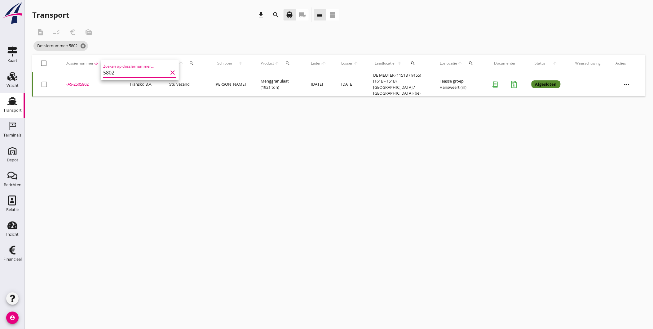
type input "5802"
drag, startPoint x: 80, startPoint y: 83, endPoint x: 168, endPoint y: 145, distance: 107.5
click at [168, 145] on div "cancel You are impersonating another user. Transport download search directions…" at bounding box center [339, 164] width 628 height 329
click at [629, 86] on icon "more_horiz" at bounding box center [627, 84] width 17 height 17
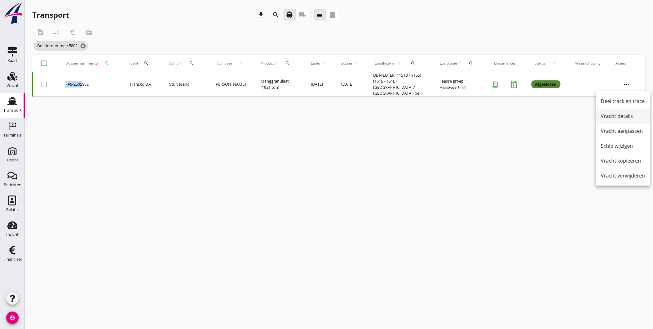
click at [624, 116] on div "Vracht details" at bounding box center [623, 115] width 44 height 7
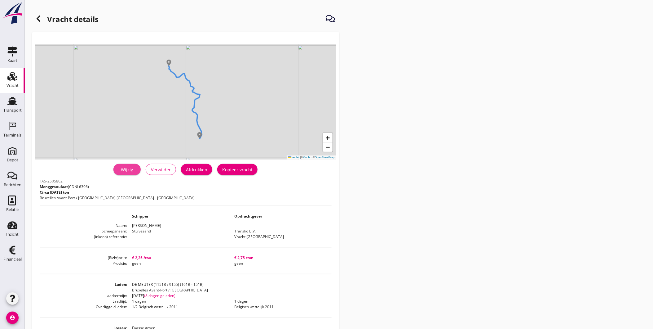
click at [131, 170] on div "Wijzig" at bounding box center [126, 169] width 17 height 7
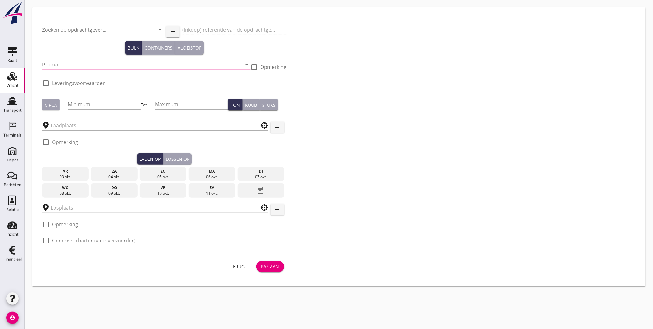
type input "Transko B.V."
type input "Vracht [GEOGRAPHIC_DATA]"
type input "Menggranulaat (6396)"
type input "2000"
checkbox input "true"
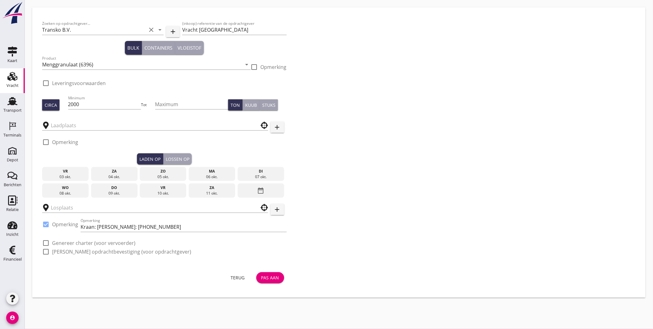
type input "DE MEUTER (1151B / 9155) (161B - 151B)"
type input "Faasse groep"
checkbox input "true"
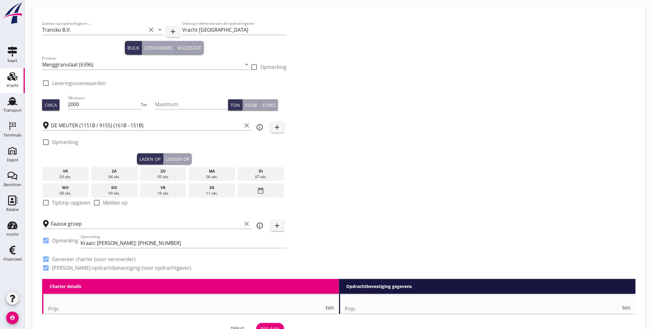
type input "2.25"
type textarea "Incl."
checkbox input "false"
radio input "false"
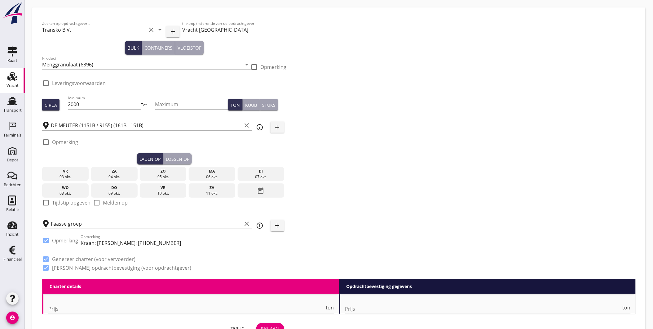
radio input "false"
type input "1"
type input "2.75"
type textarea "Incl."
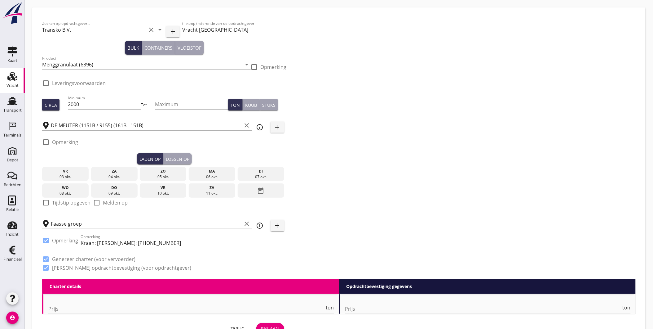
checkbox input "false"
radio input "false"
type input "1"
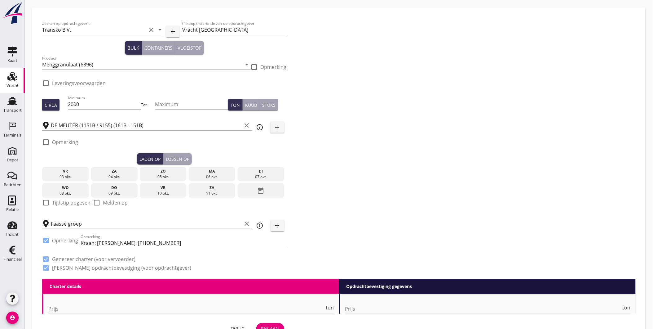
type input "1"
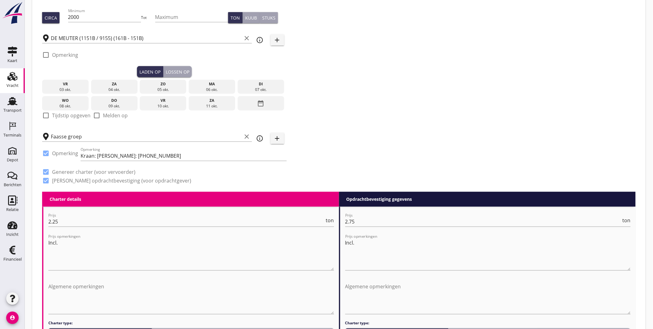
scroll to position [103, 0]
